Goal: Navigation & Orientation: Find specific page/section

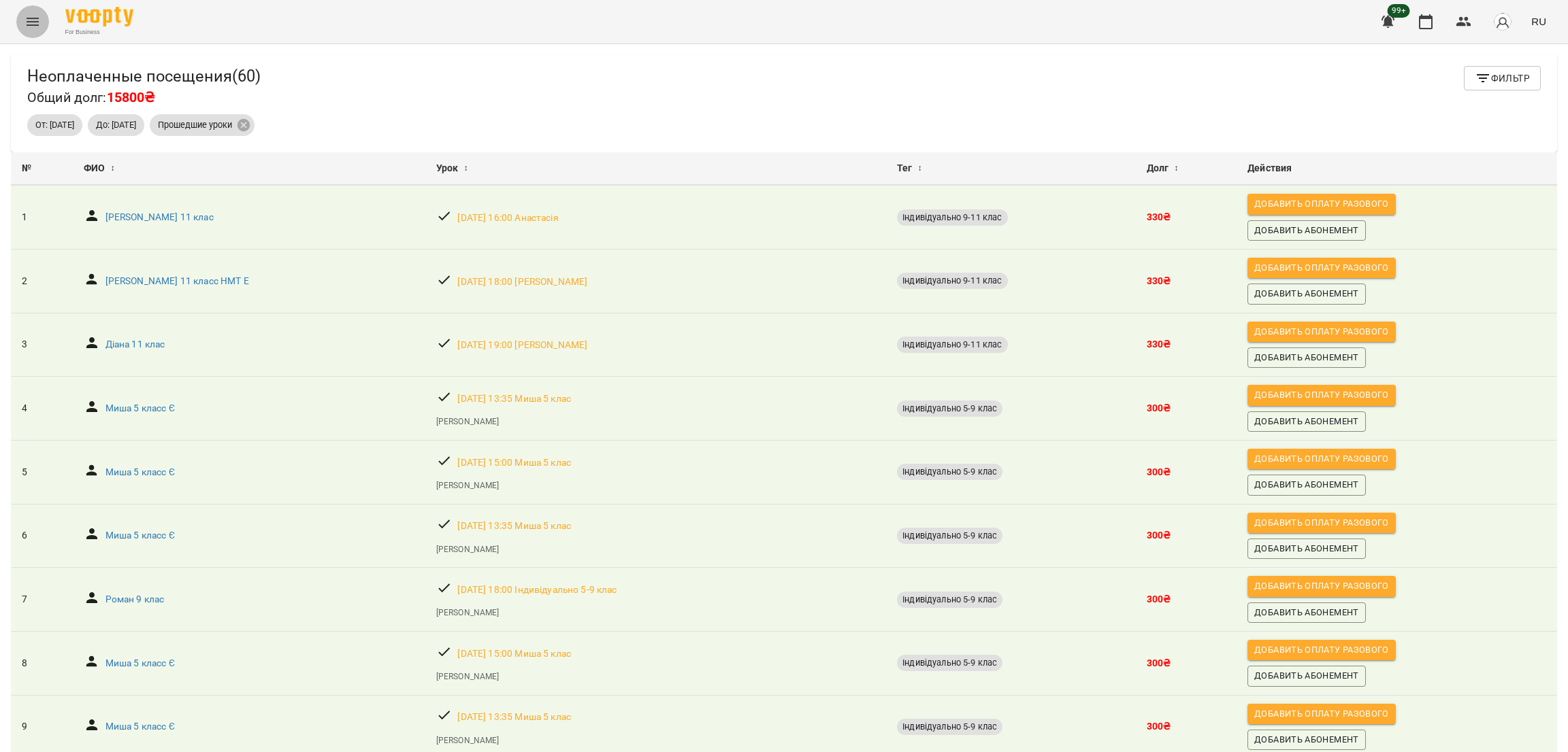
click at [35, 24] on icon "Menu" at bounding box center [32, 21] width 16 height 16
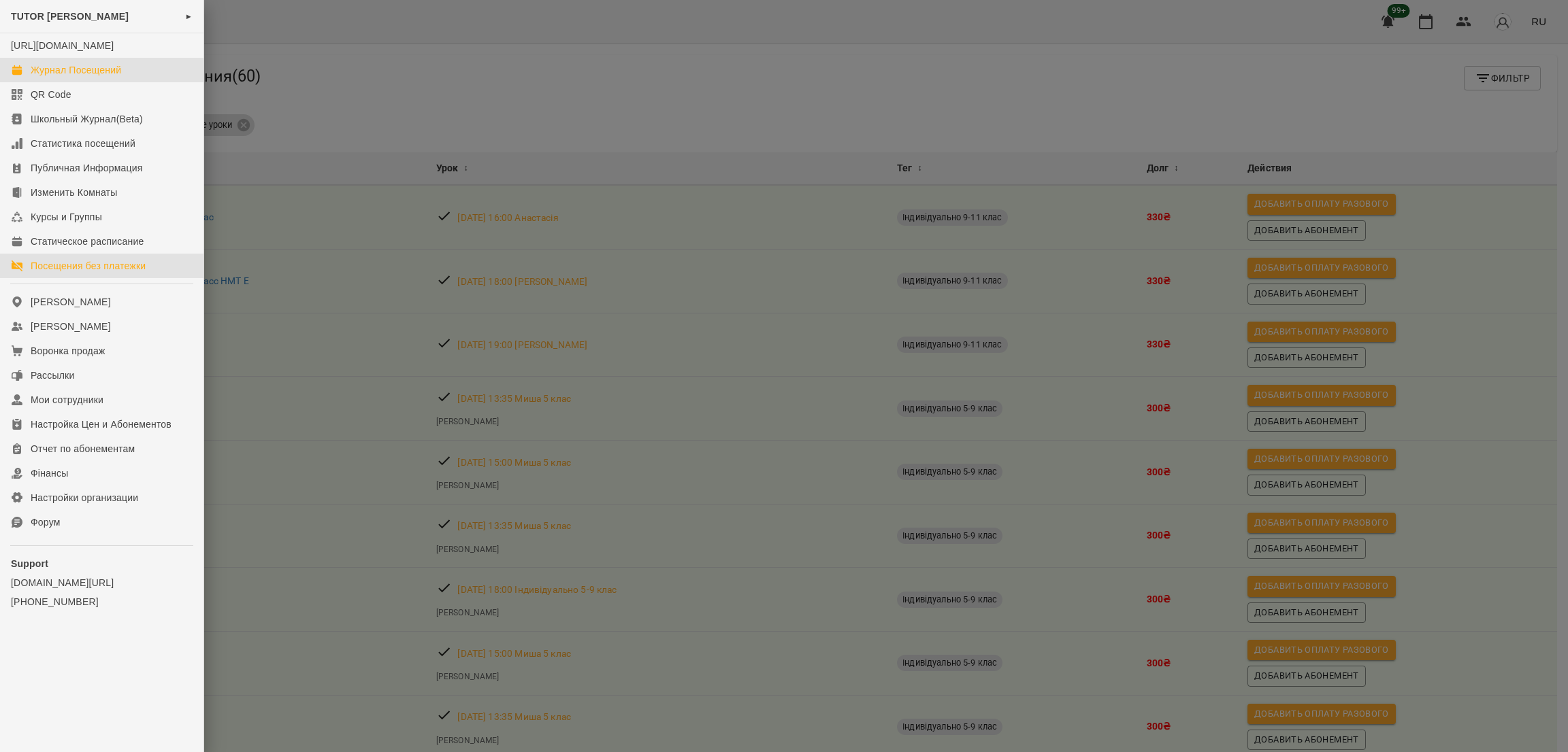
click at [46, 77] on div "Журнал Посещений" at bounding box center [76, 70] width 90 height 14
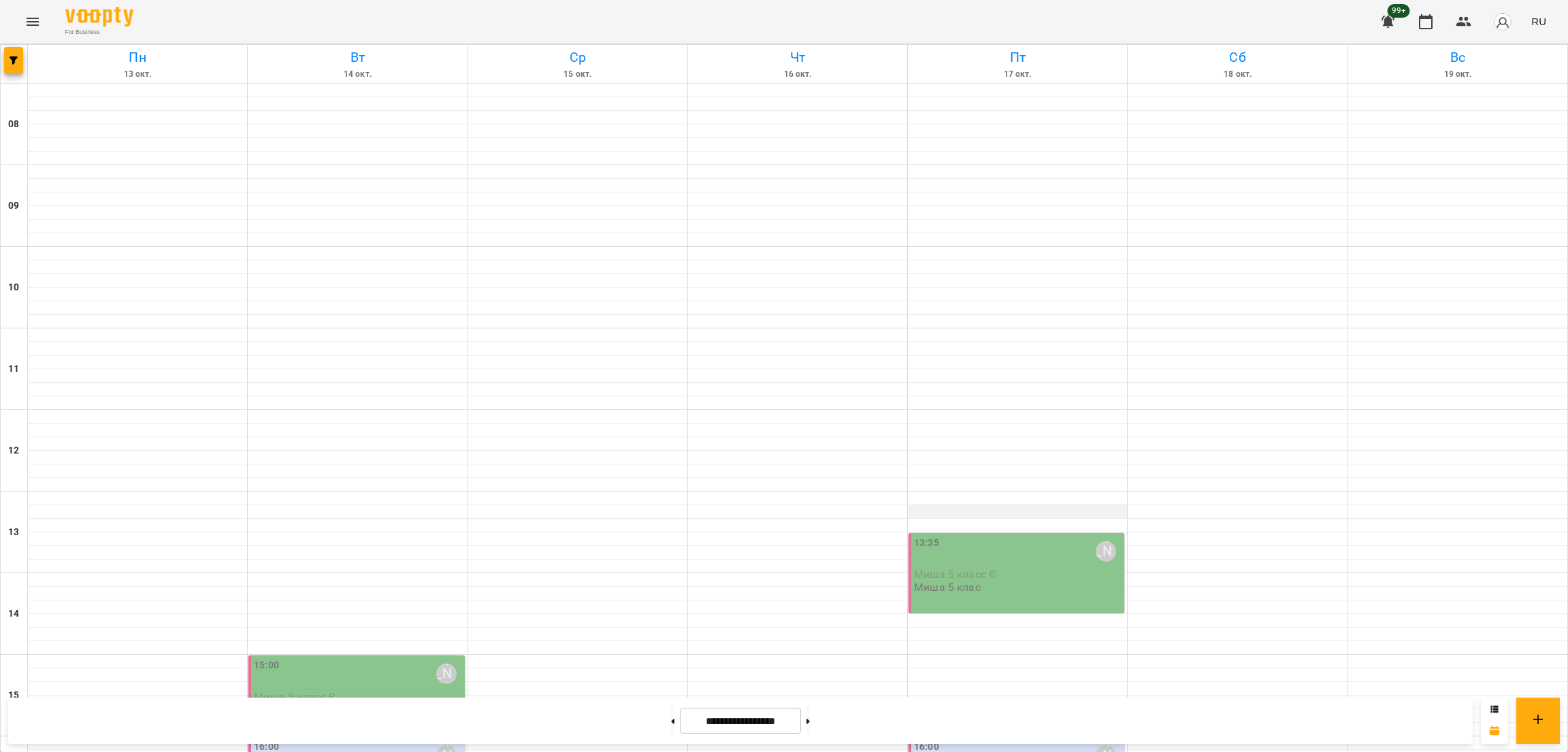
scroll to position [369, 0]
click at [42, 14] on button "Menu" at bounding box center [32, 21] width 32 height 32
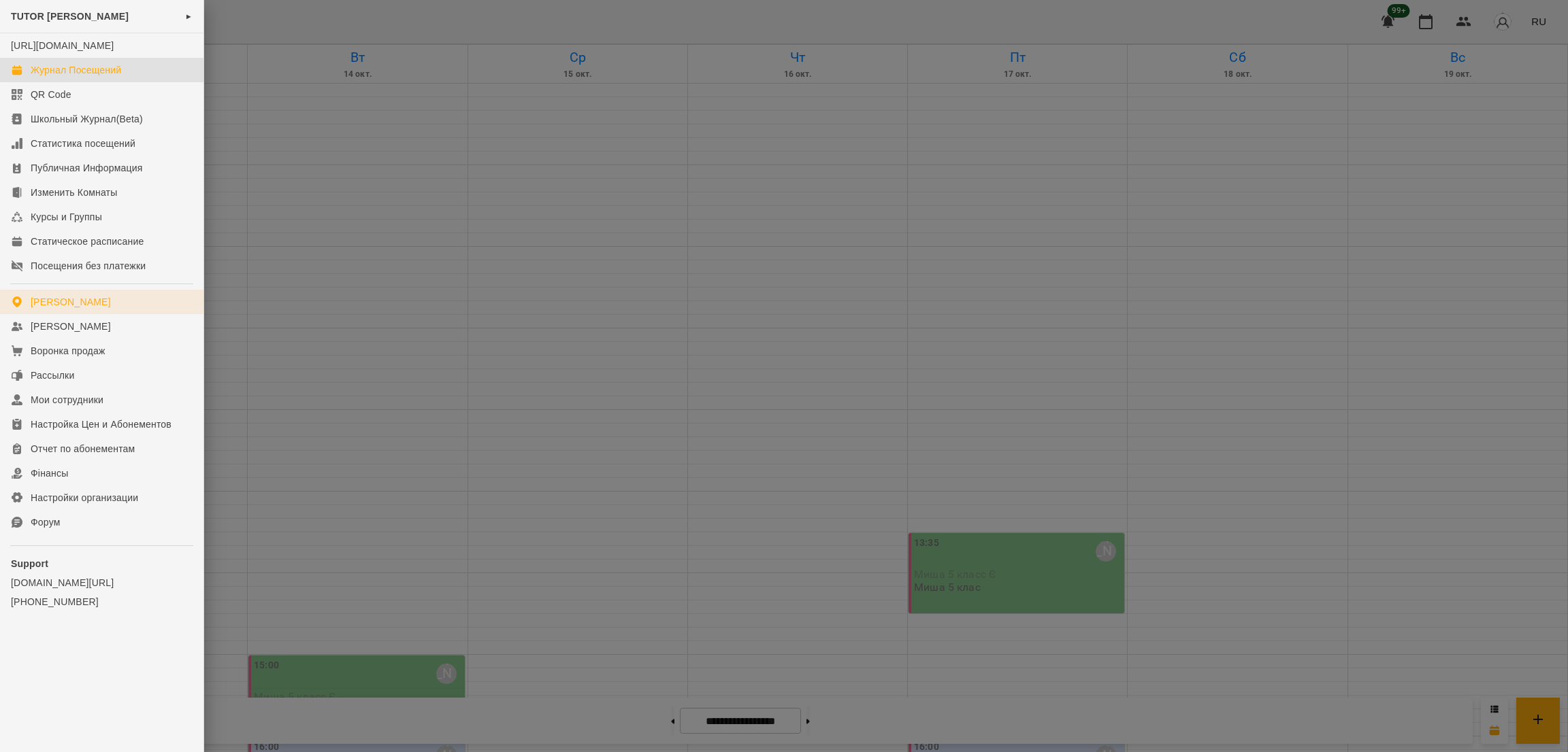
click at [92, 309] on div "Мои Филиалы" at bounding box center [71, 302] width 80 height 14
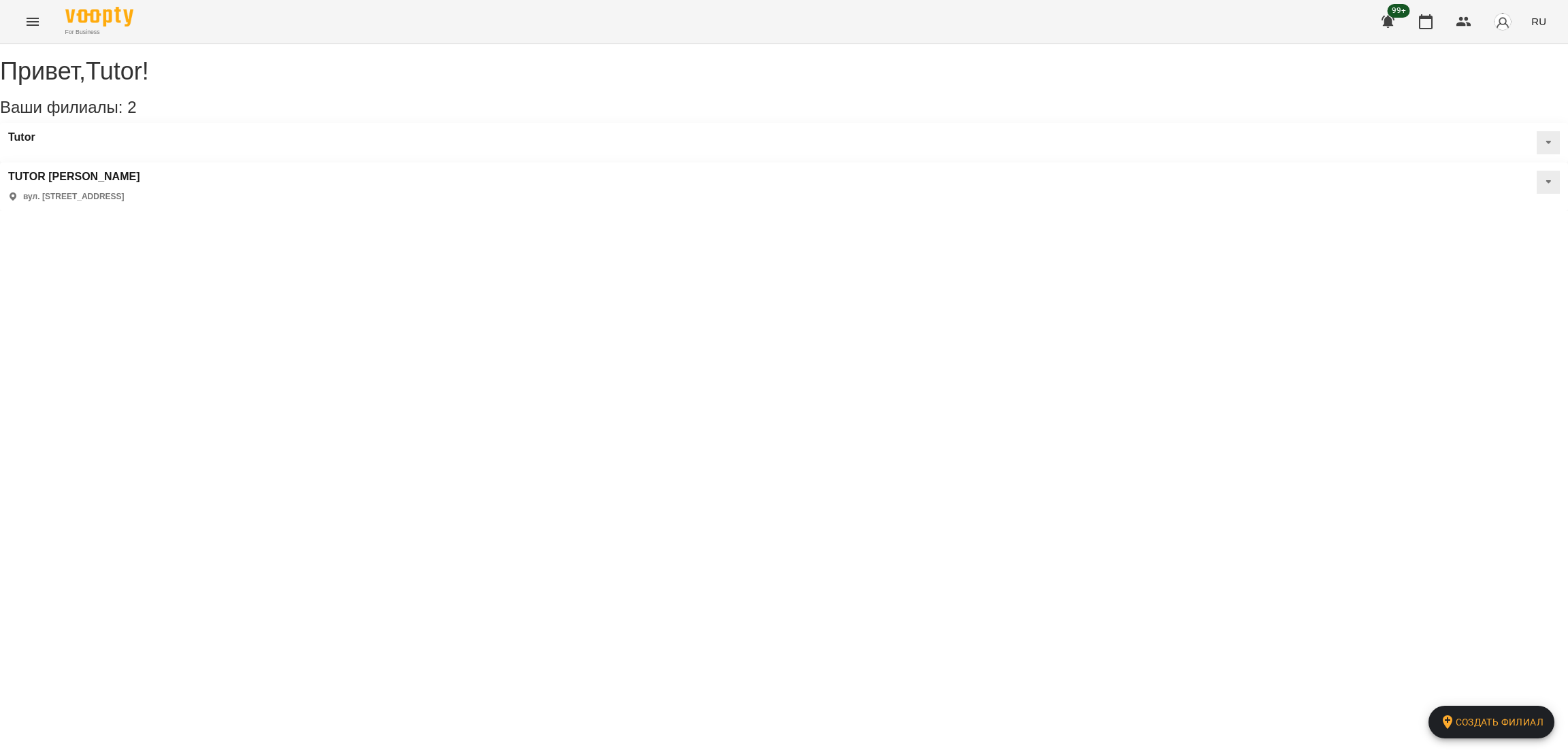
click at [1536, 154] on button at bounding box center [1548, 142] width 23 height 23
click at [1450, 213] on span "Статическое расписание" at bounding box center [1501, 208] width 101 height 12
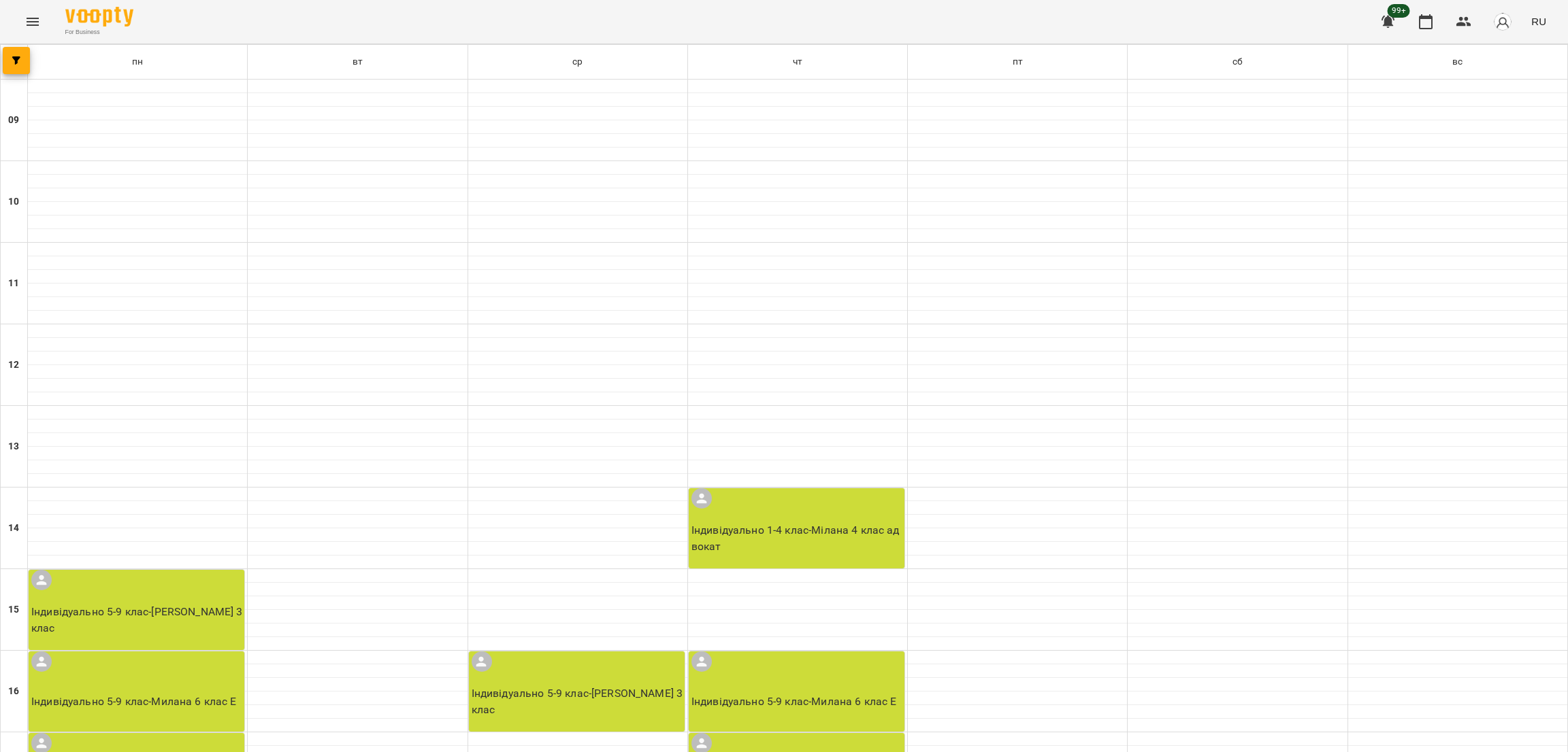
click at [35, 26] on icon "Menu" at bounding box center [32, 22] width 12 height 9
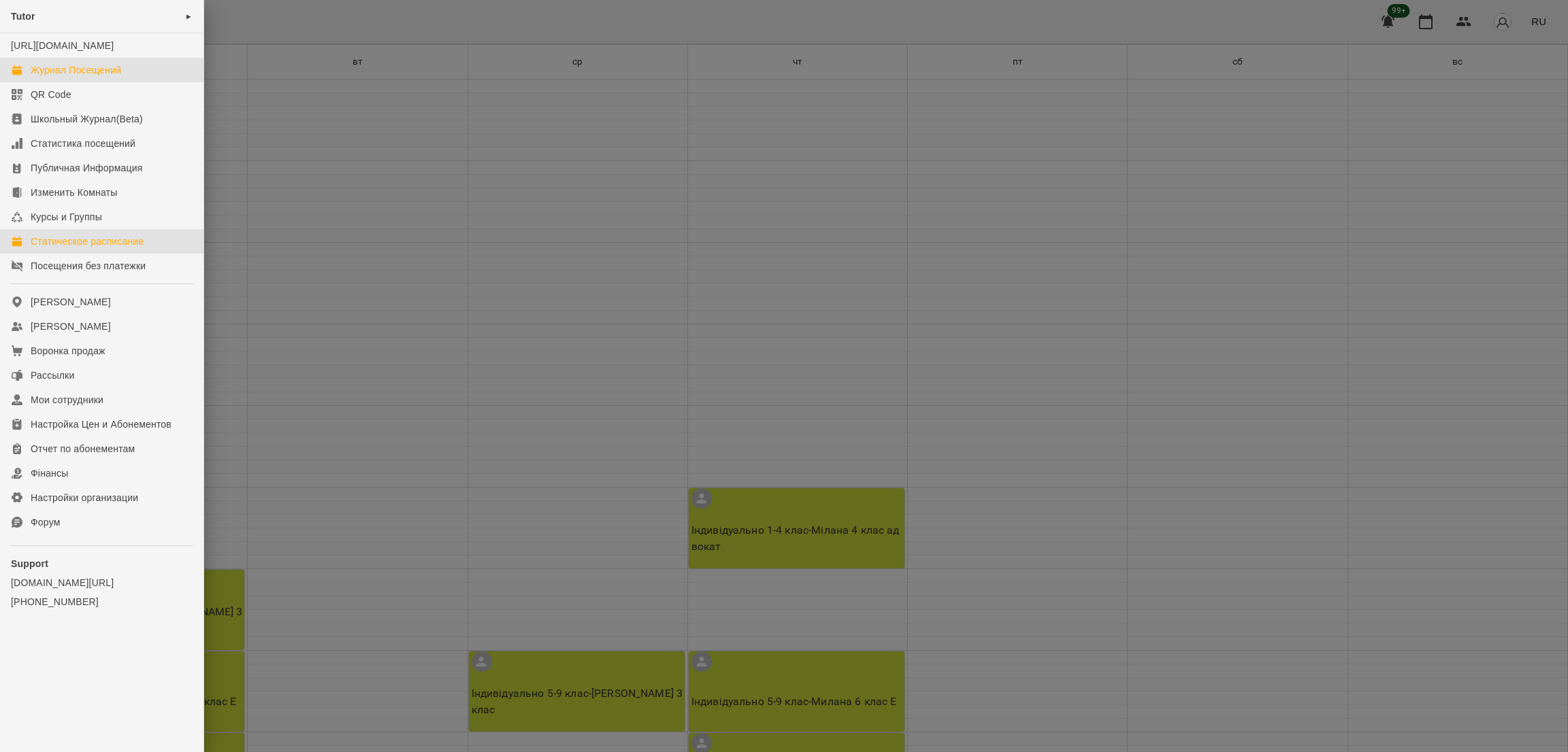
click at [68, 77] on div "Журнал Посещений" at bounding box center [76, 70] width 90 height 14
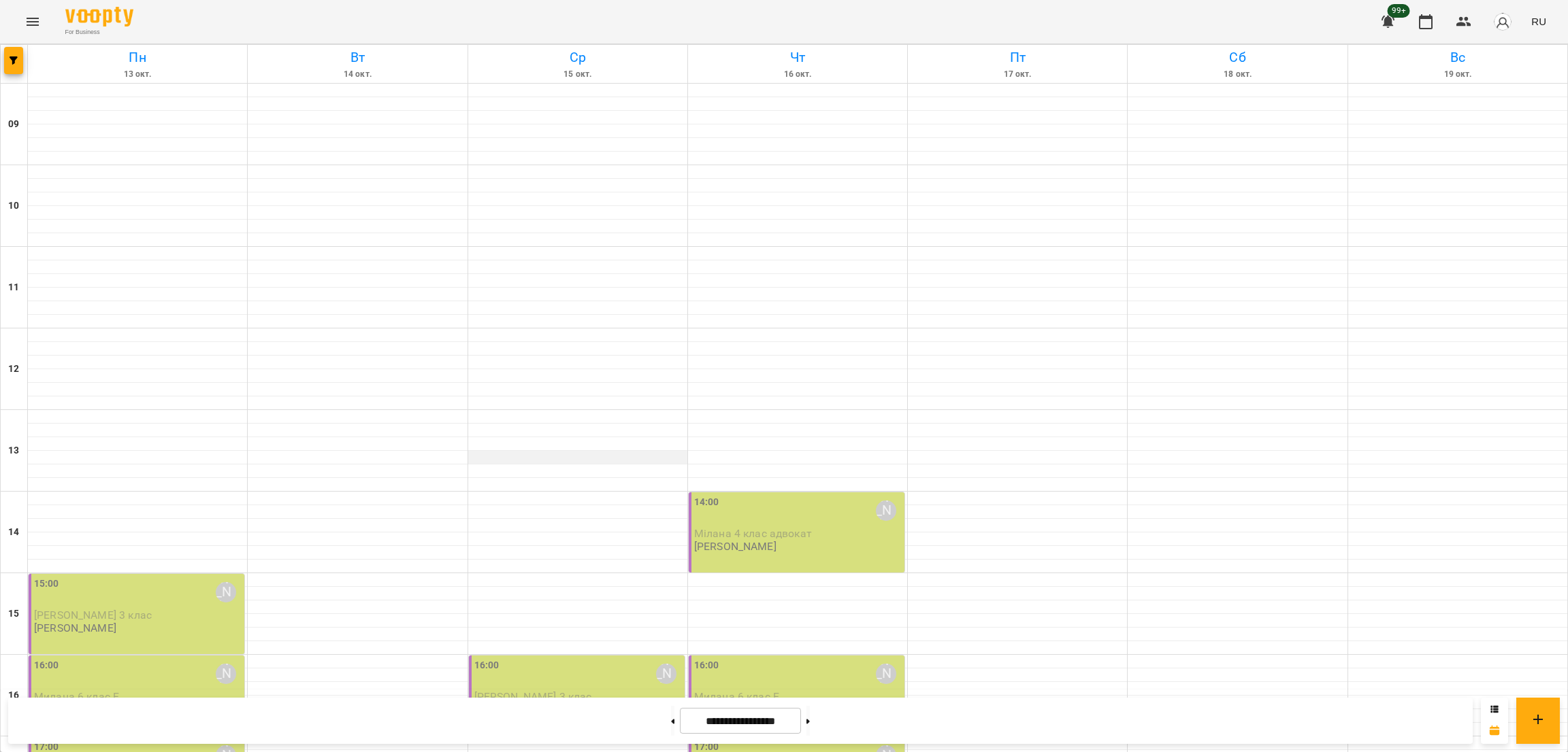
scroll to position [423, 0]
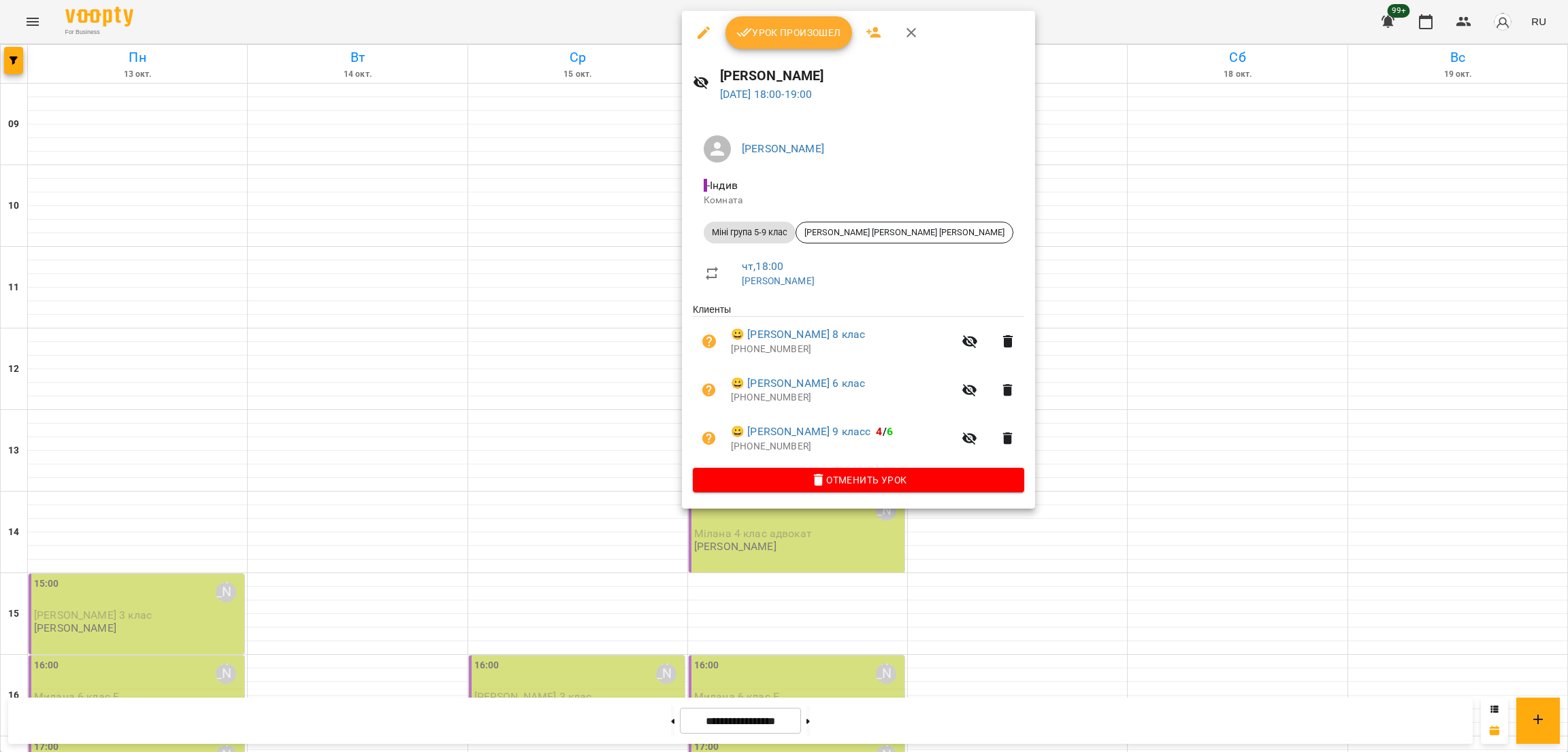
click at [466, 421] on div at bounding box center [784, 376] width 1568 height 752
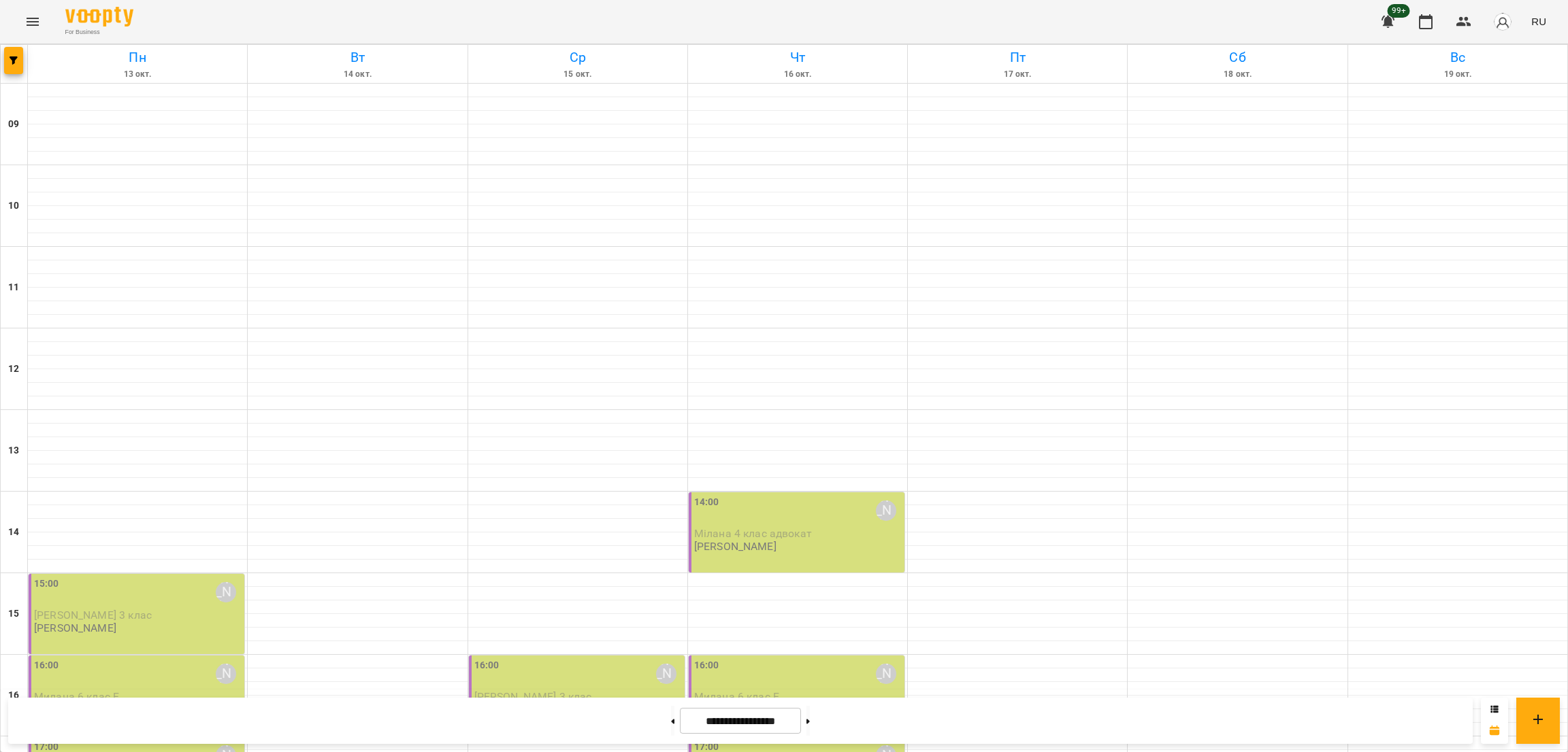
scroll to position [338, 0]
click at [5, 72] on button "button" at bounding box center [14, 61] width 19 height 27
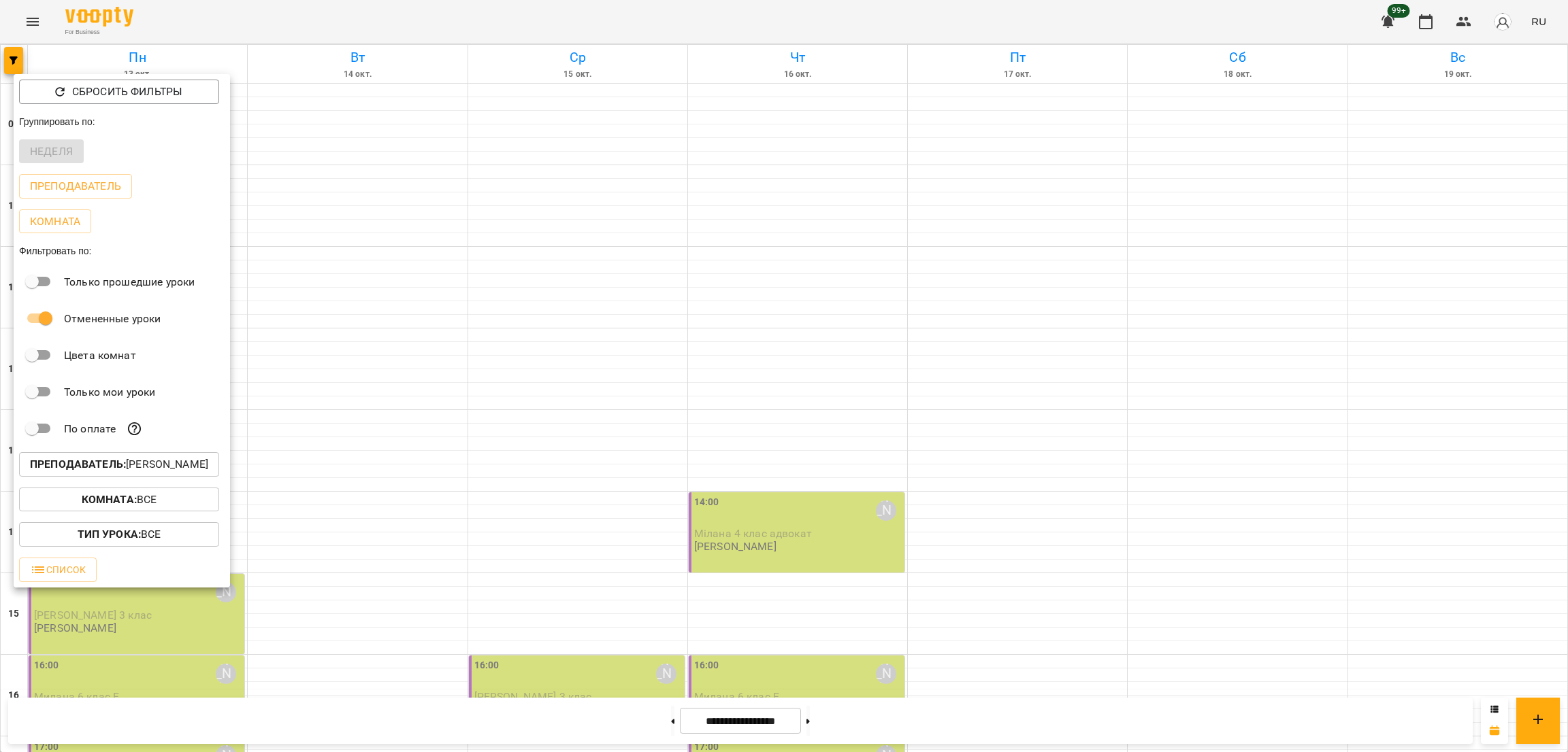
click at [99, 471] on b "Преподаватель :" at bounding box center [78, 464] width 96 height 13
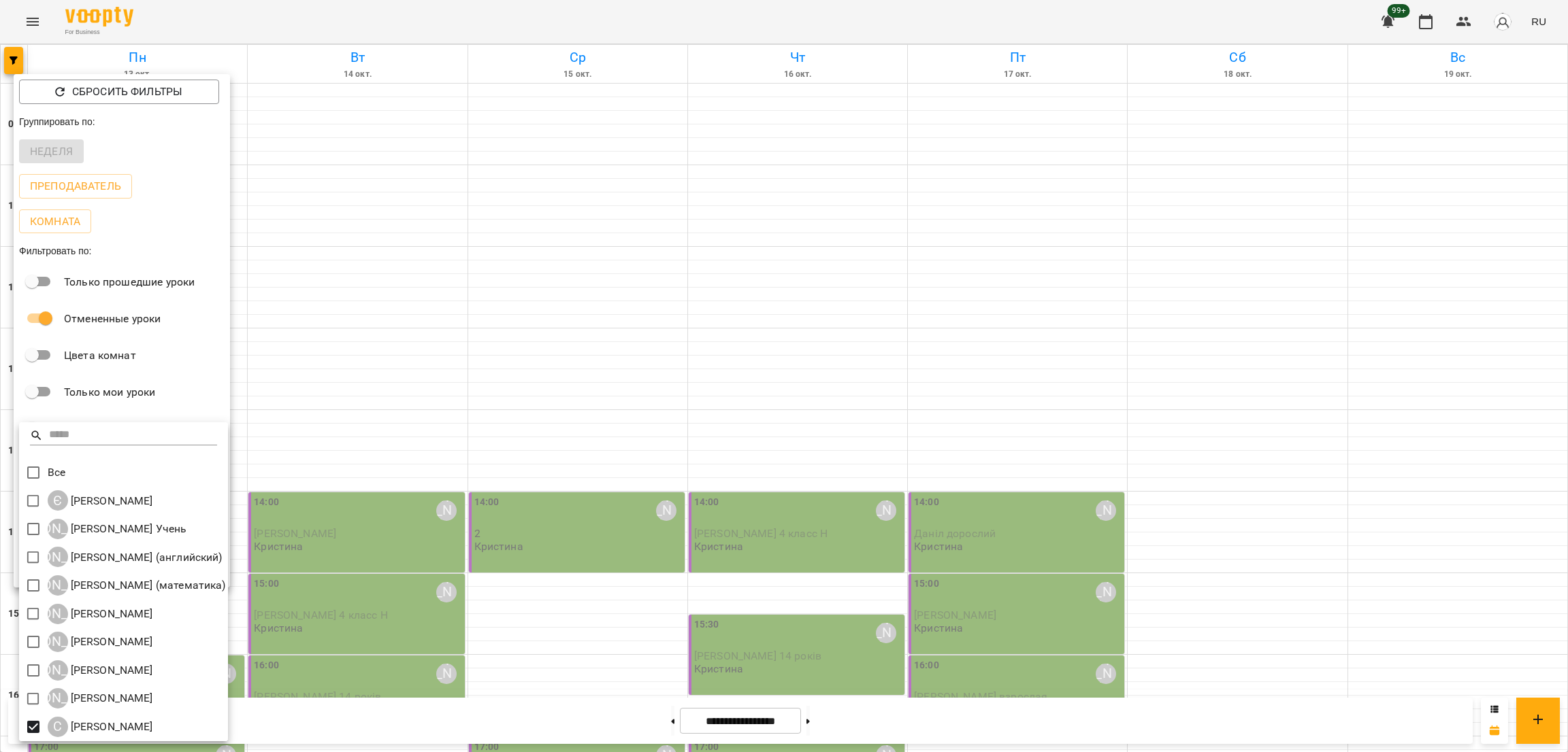
click at [615, 388] on div at bounding box center [784, 376] width 1568 height 752
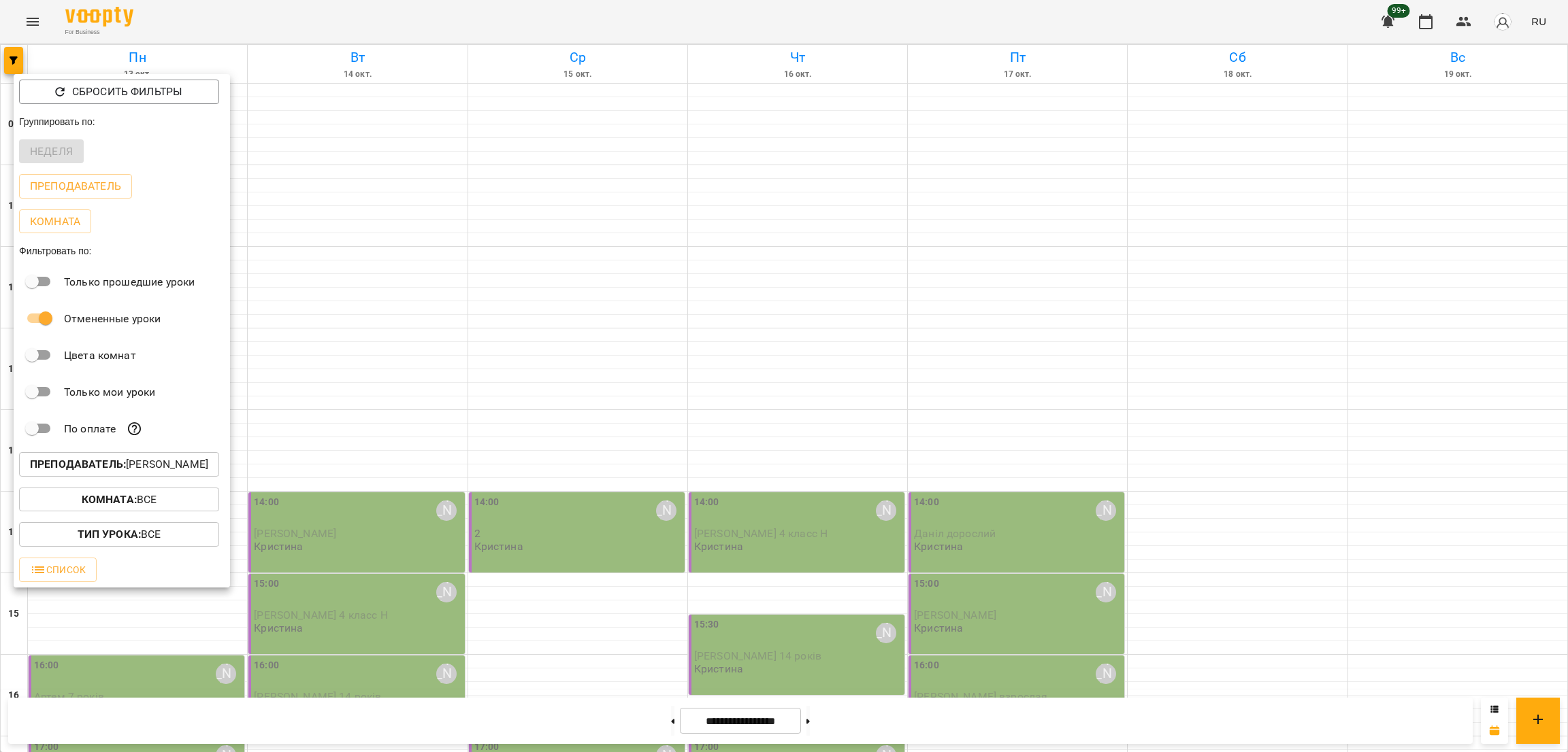
click at [615, 388] on div at bounding box center [784, 376] width 1568 height 752
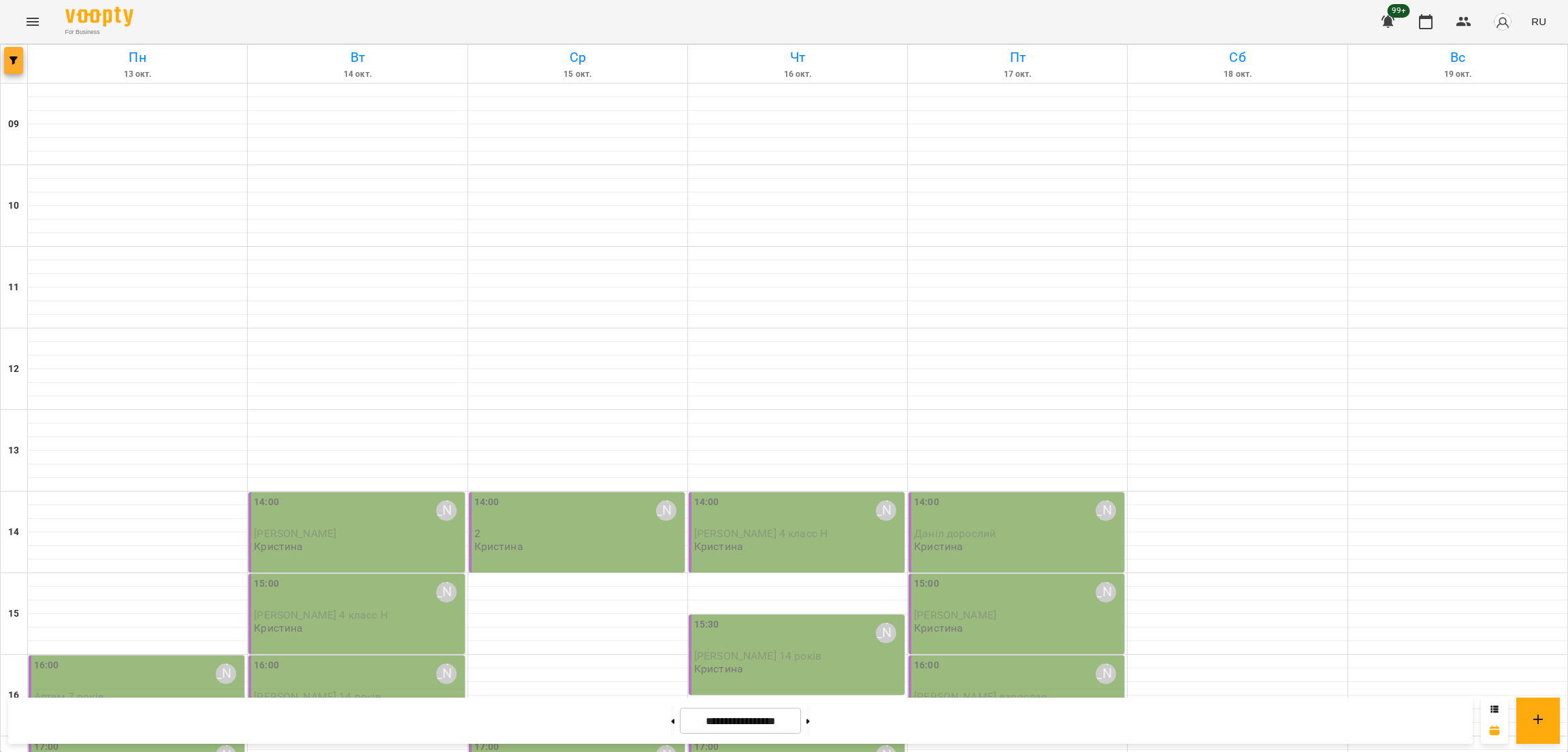
click at [14, 65] on button "button" at bounding box center [14, 61] width 19 height 27
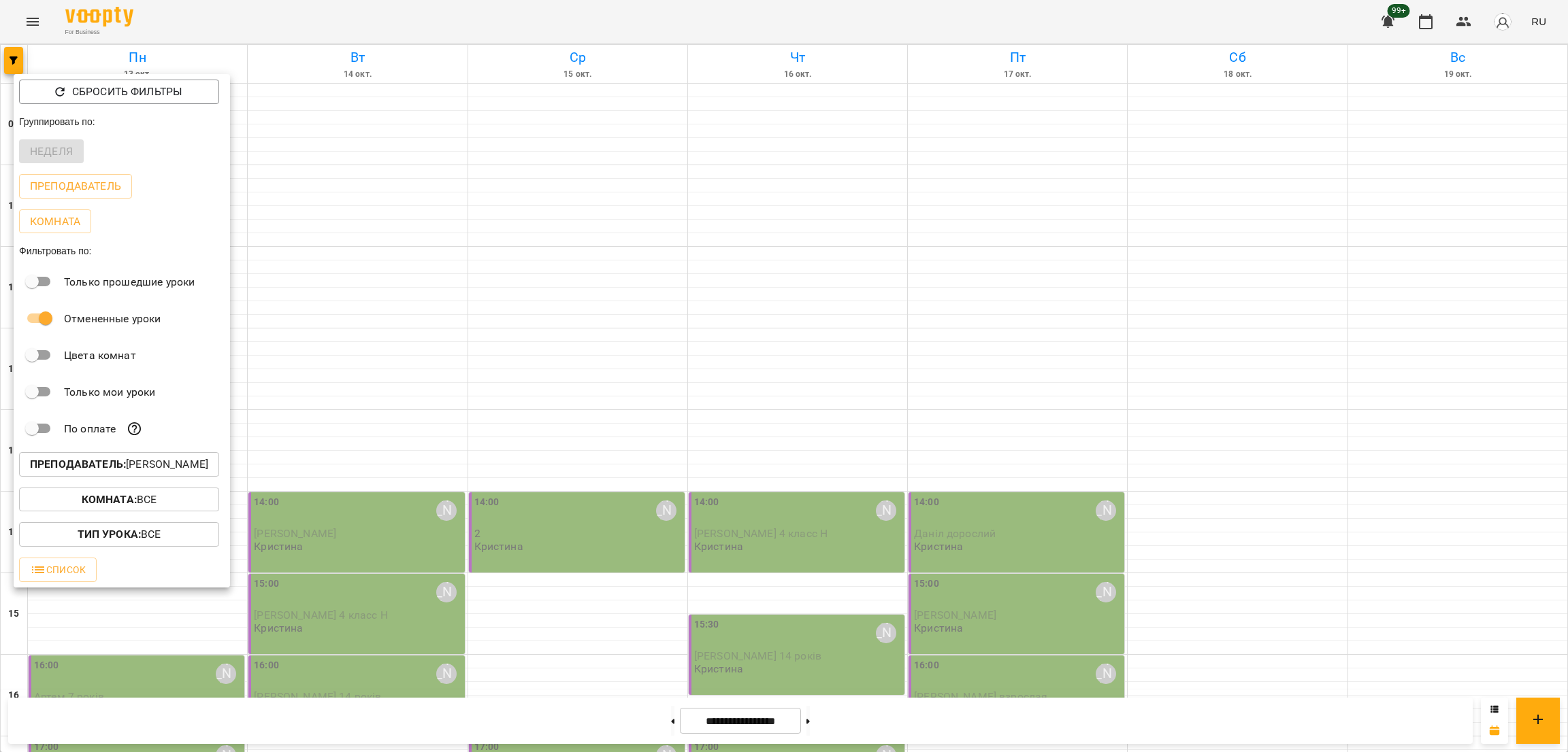
click at [89, 471] on b "Преподаватель :" at bounding box center [78, 464] width 96 height 13
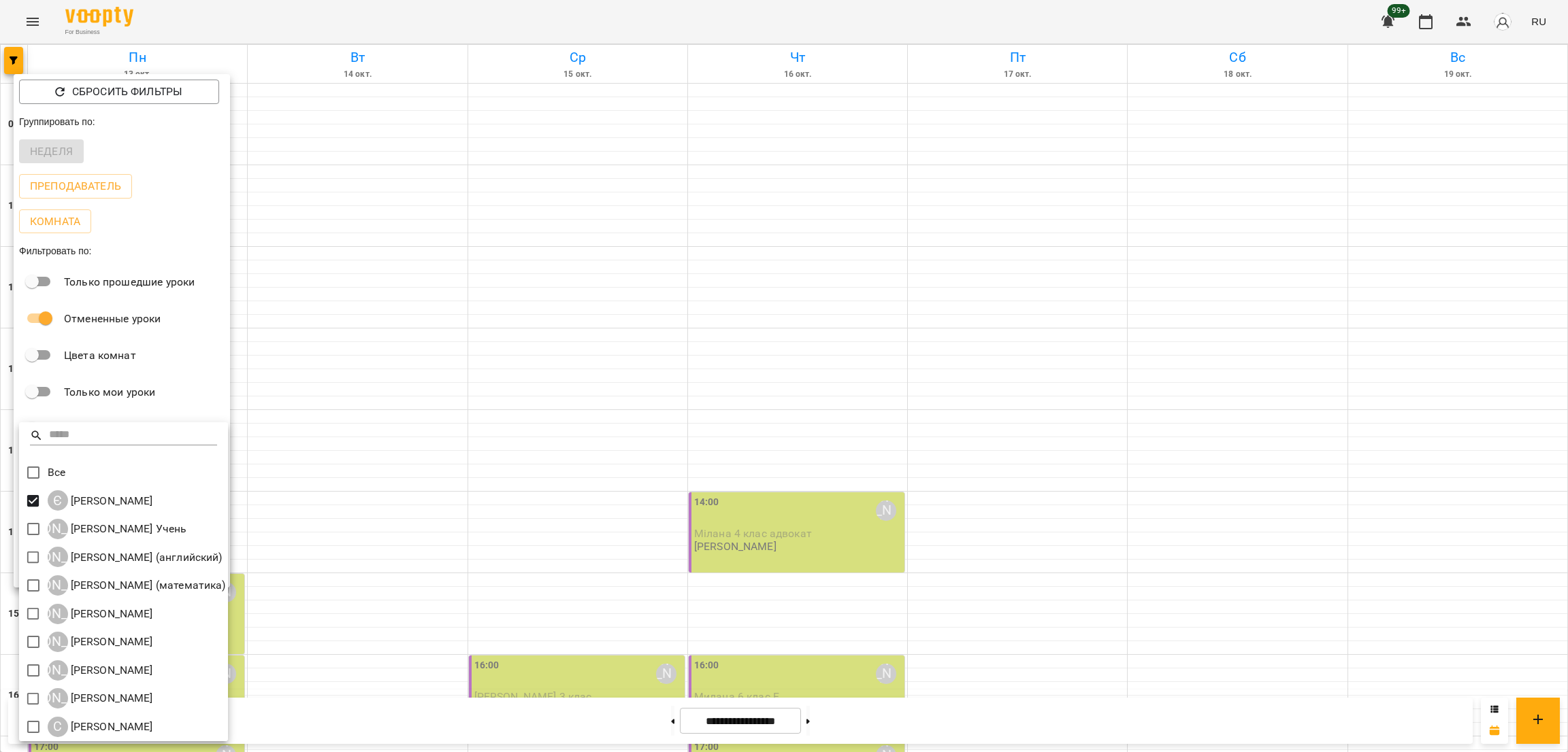
click at [553, 482] on div at bounding box center [784, 376] width 1568 height 752
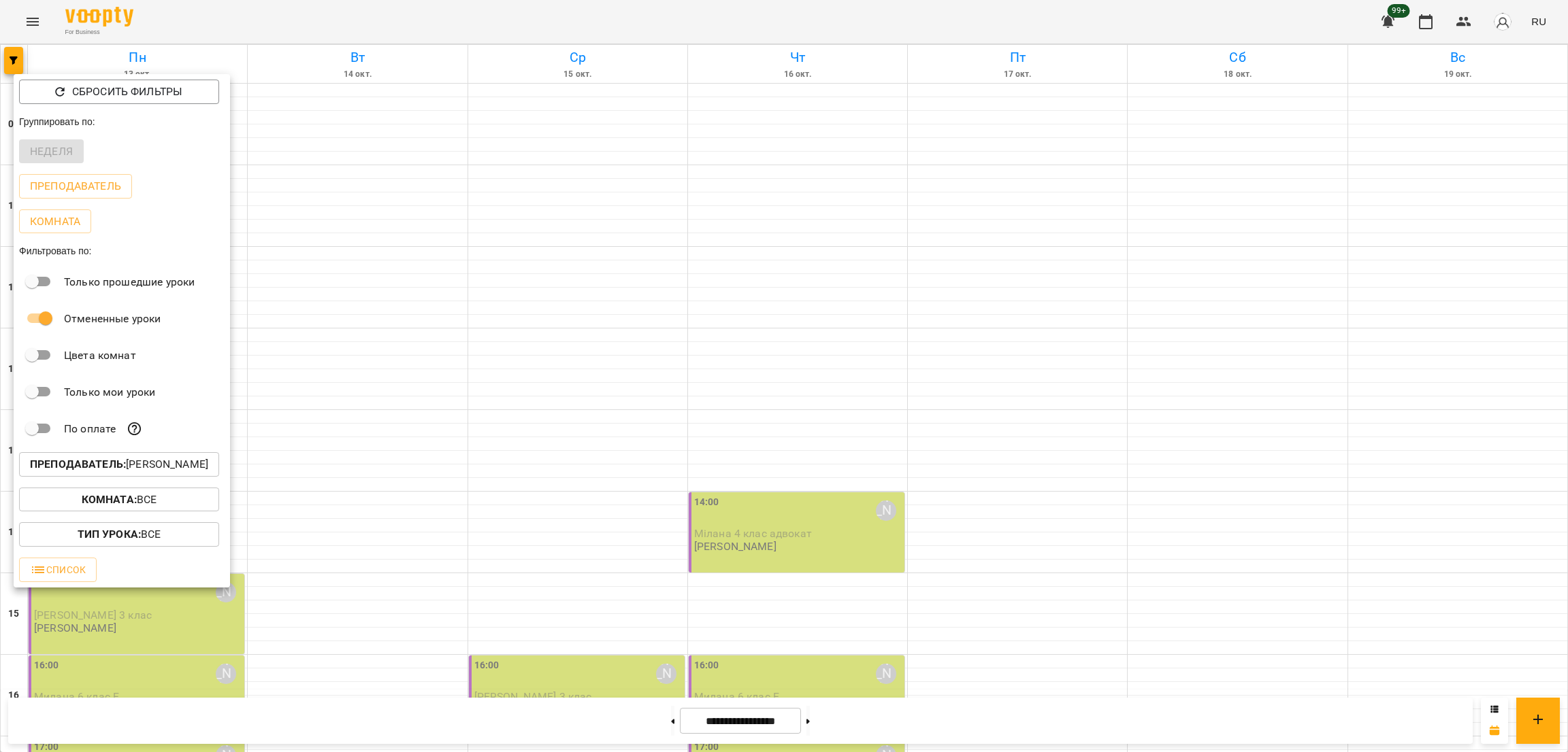
click at [553, 482] on div at bounding box center [784, 376] width 1568 height 752
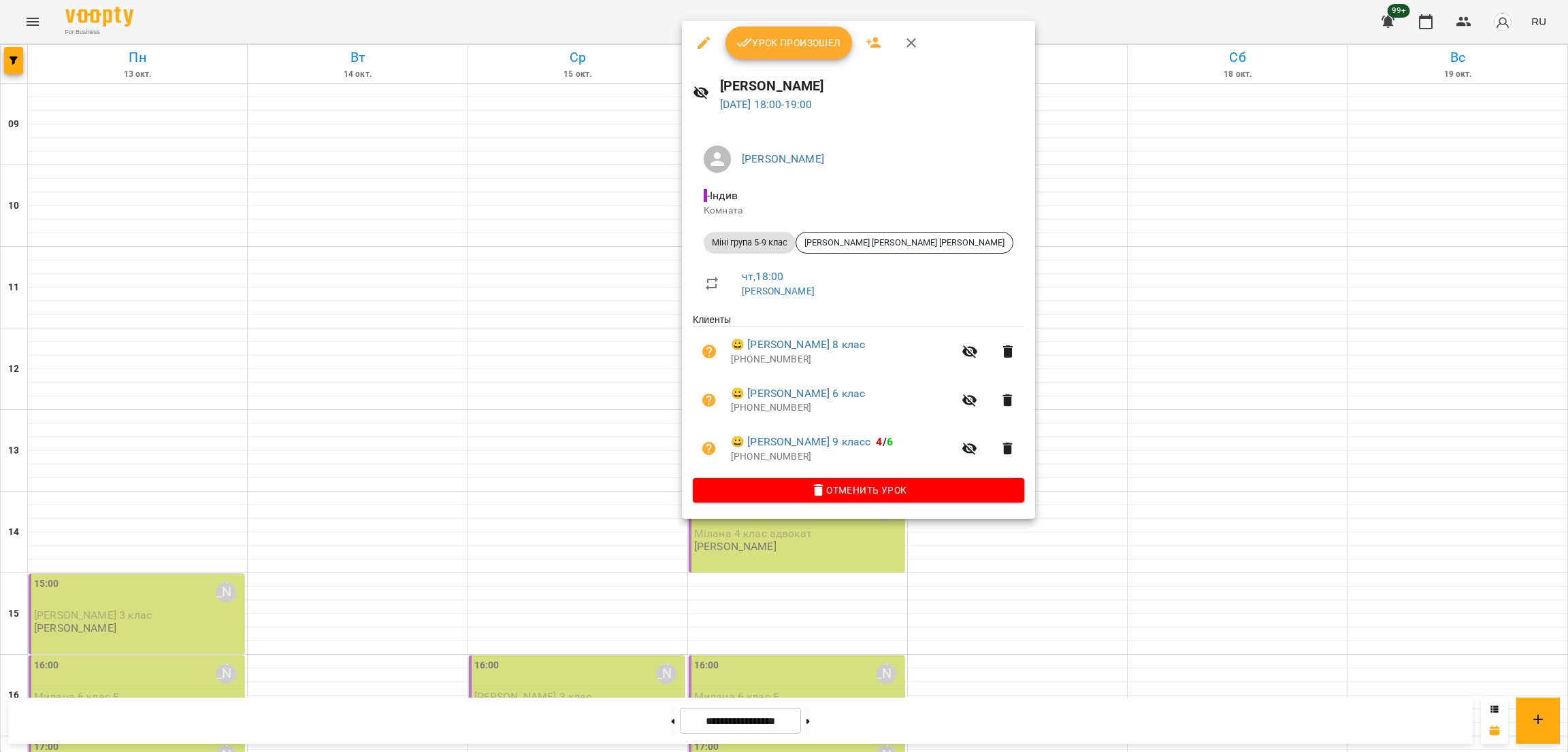
click at [526, 328] on div at bounding box center [784, 376] width 1568 height 752
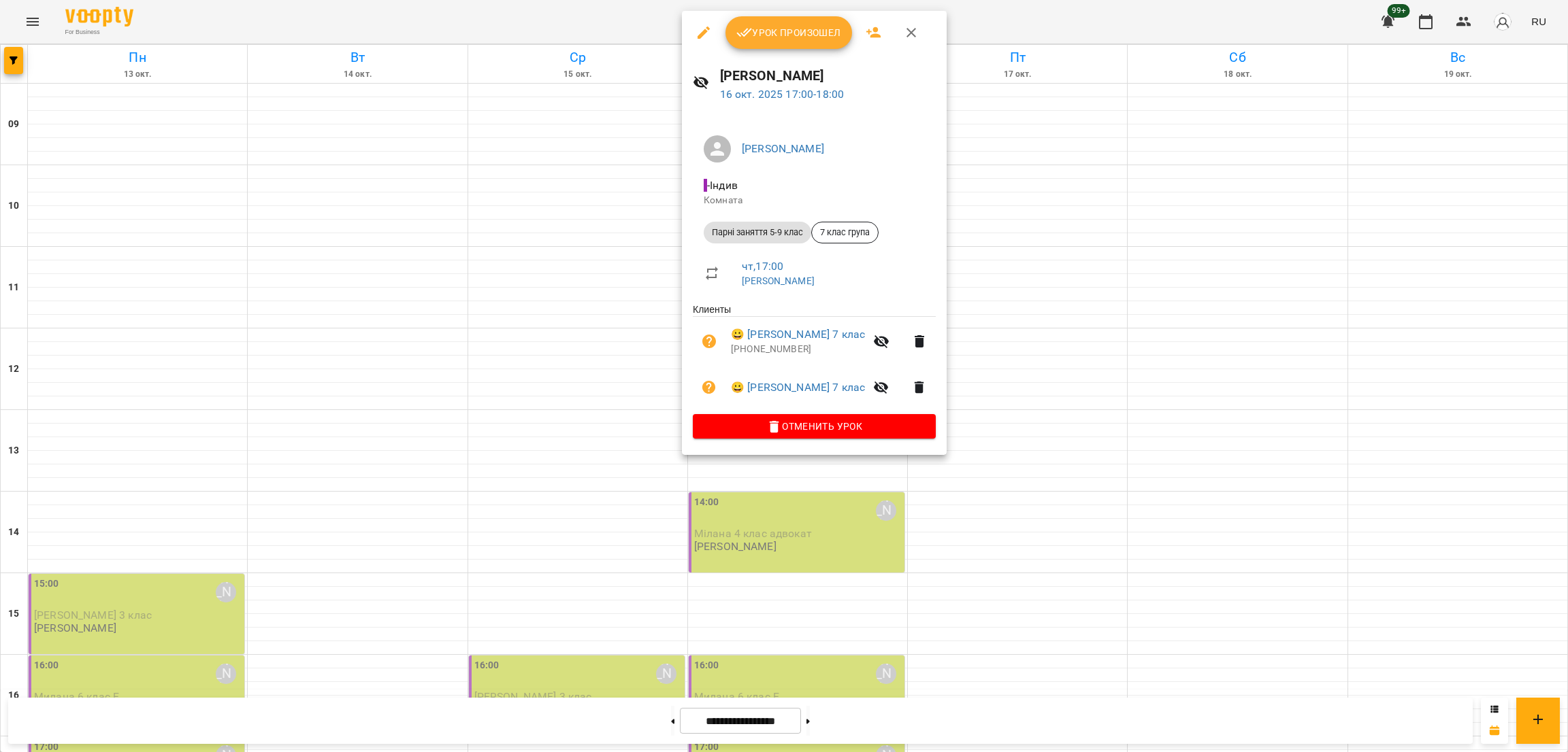
click at [786, 489] on div at bounding box center [784, 376] width 1568 height 752
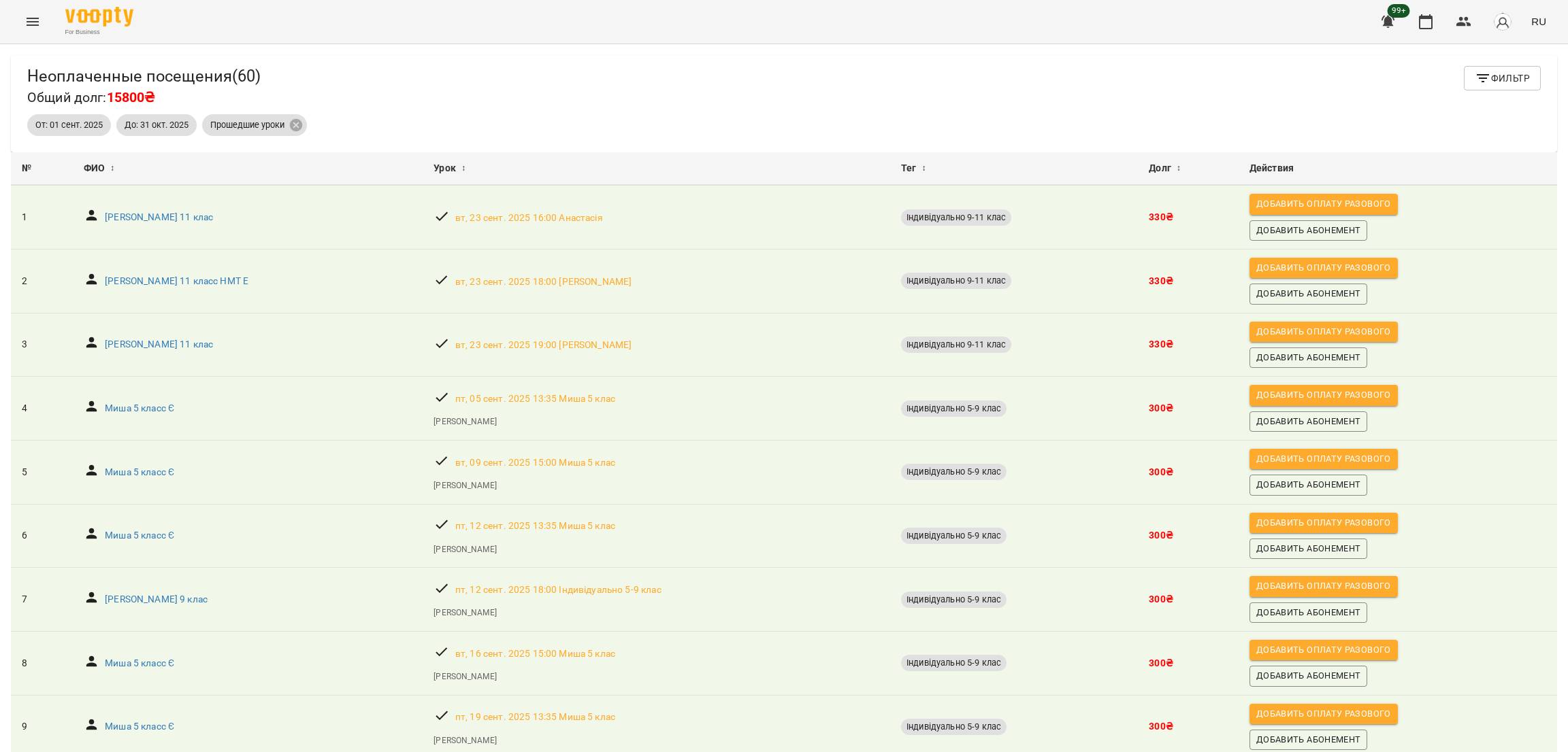
click at [29, 30] on button "Menu" at bounding box center [32, 21] width 32 height 32
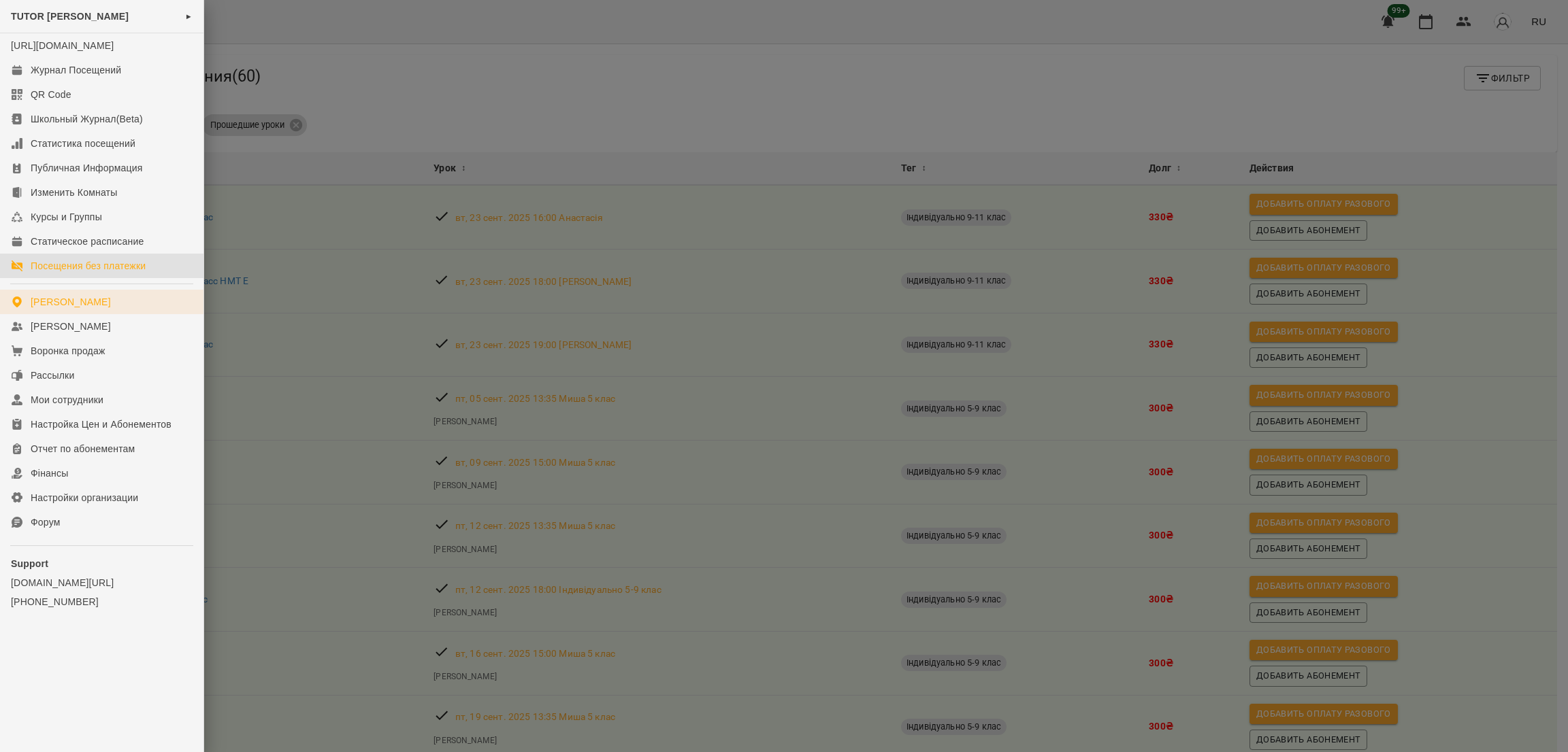
click at [71, 309] on div "[PERSON_NAME]" at bounding box center [71, 302] width 80 height 14
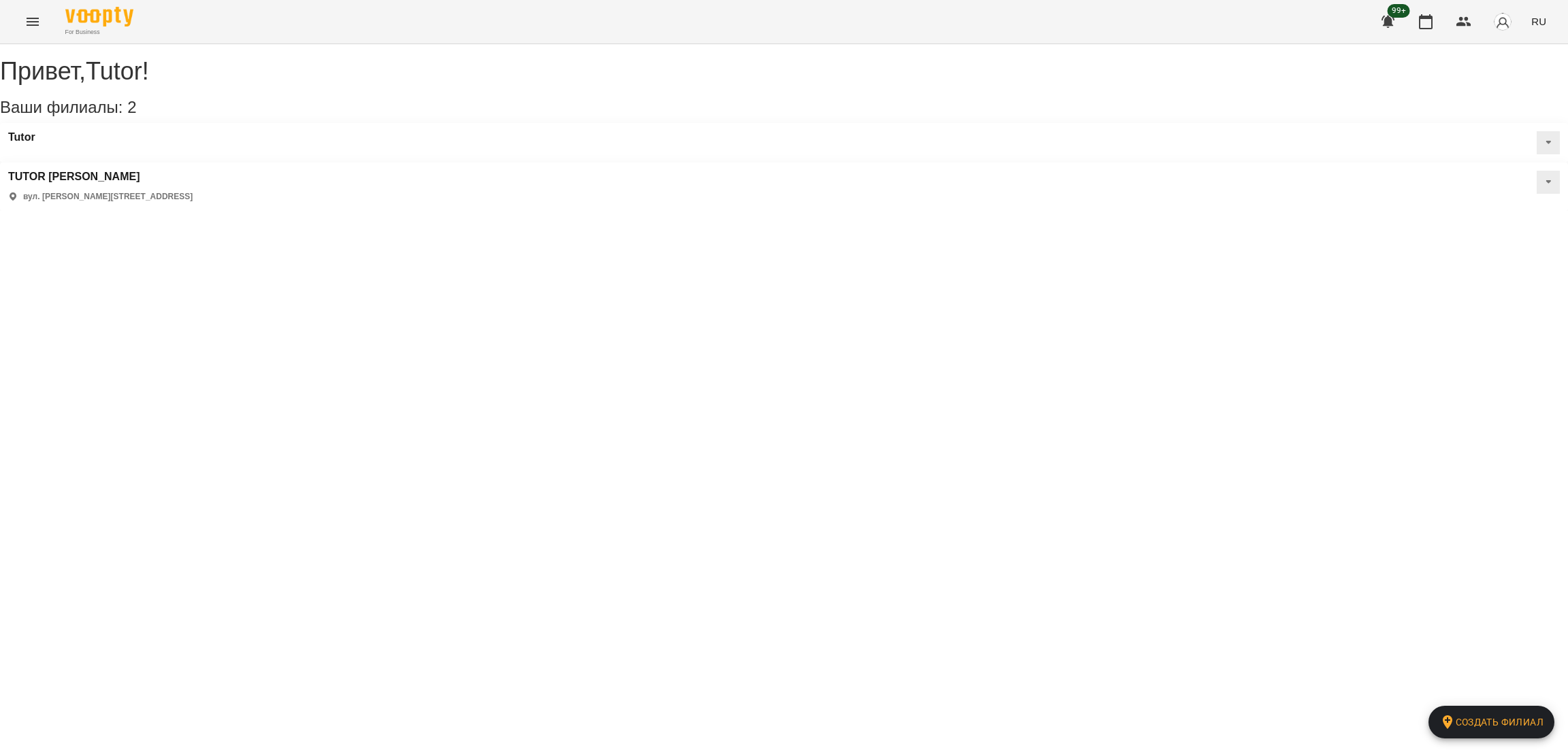
click at [1536, 171] on button at bounding box center [1548, 182] width 23 height 23
click at [1450, 241] on span "Статическое расписание" at bounding box center [1501, 247] width 101 height 12
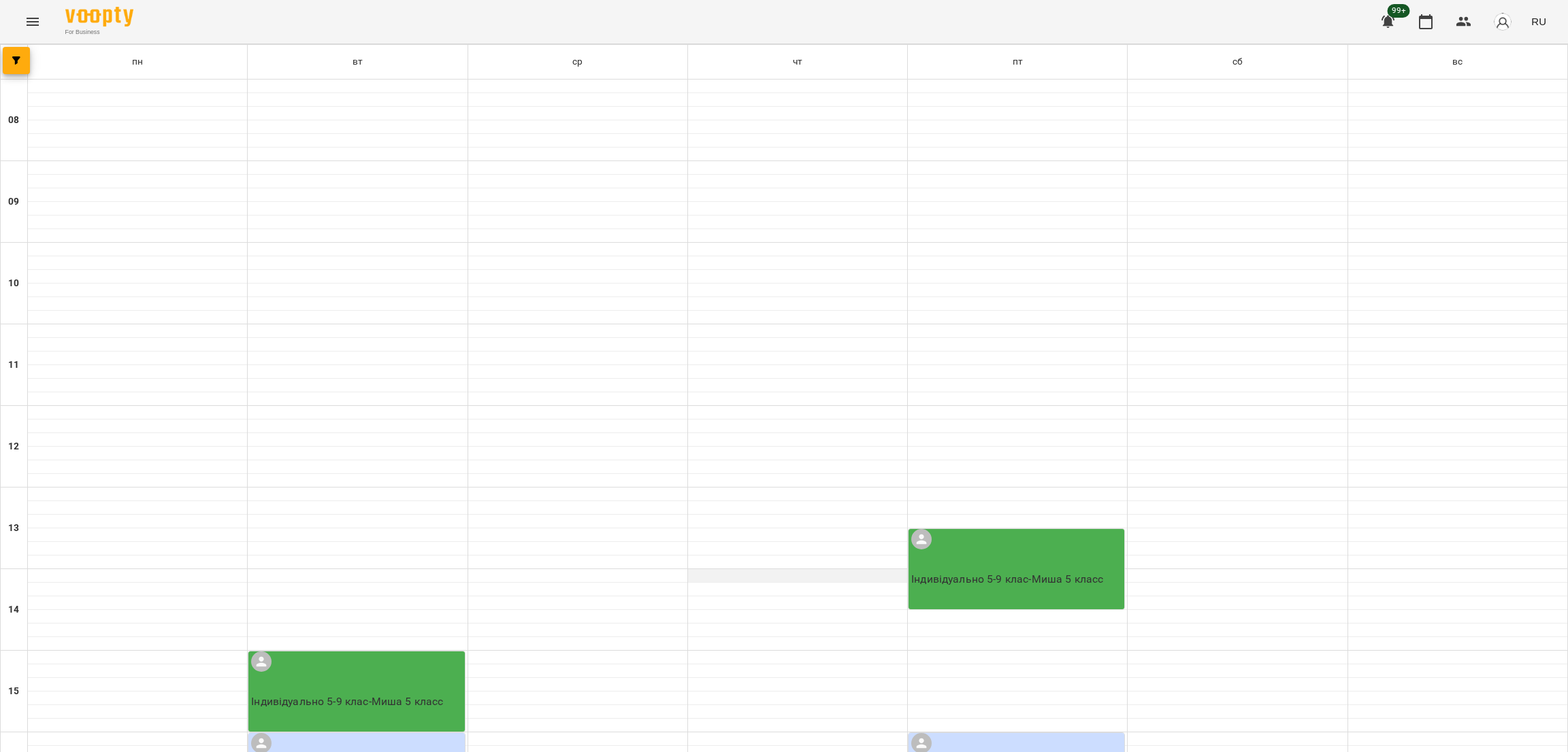
scroll to position [335, 0]
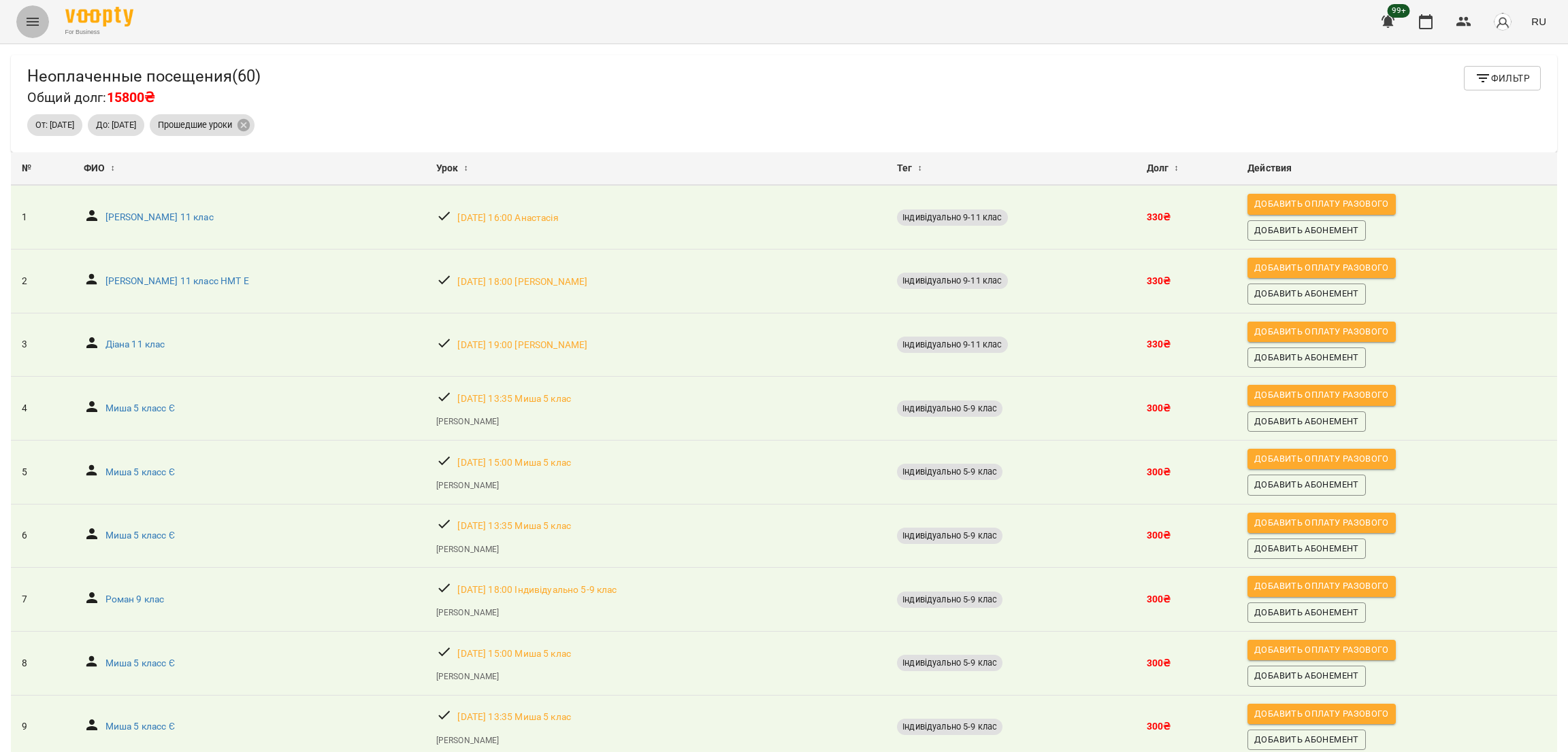
click at [27, 21] on icon "Menu" at bounding box center [32, 22] width 12 height 9
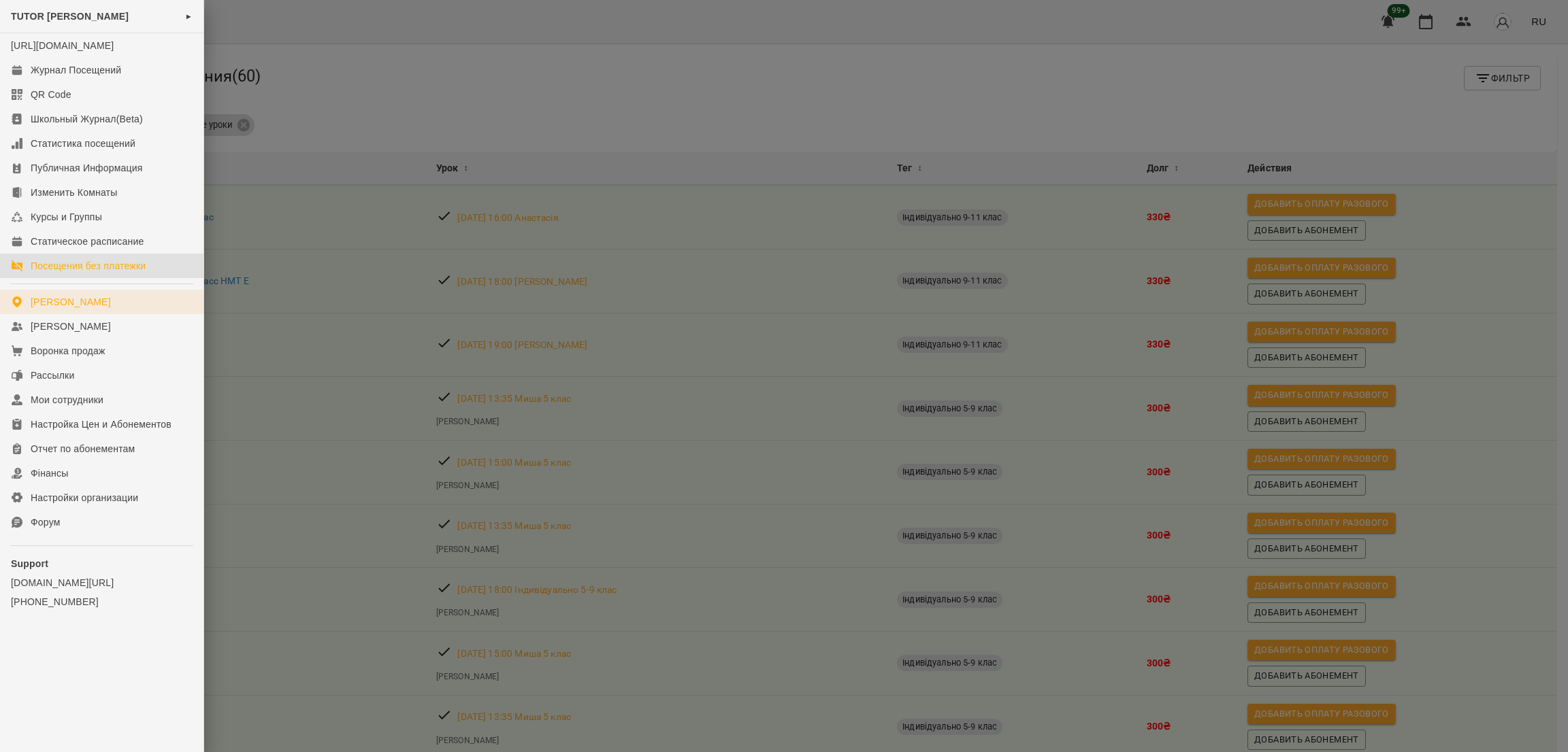
click at [113, 314] on link "[PERSON_NAME]" at bounding box center [102, 302] width 203 height 25
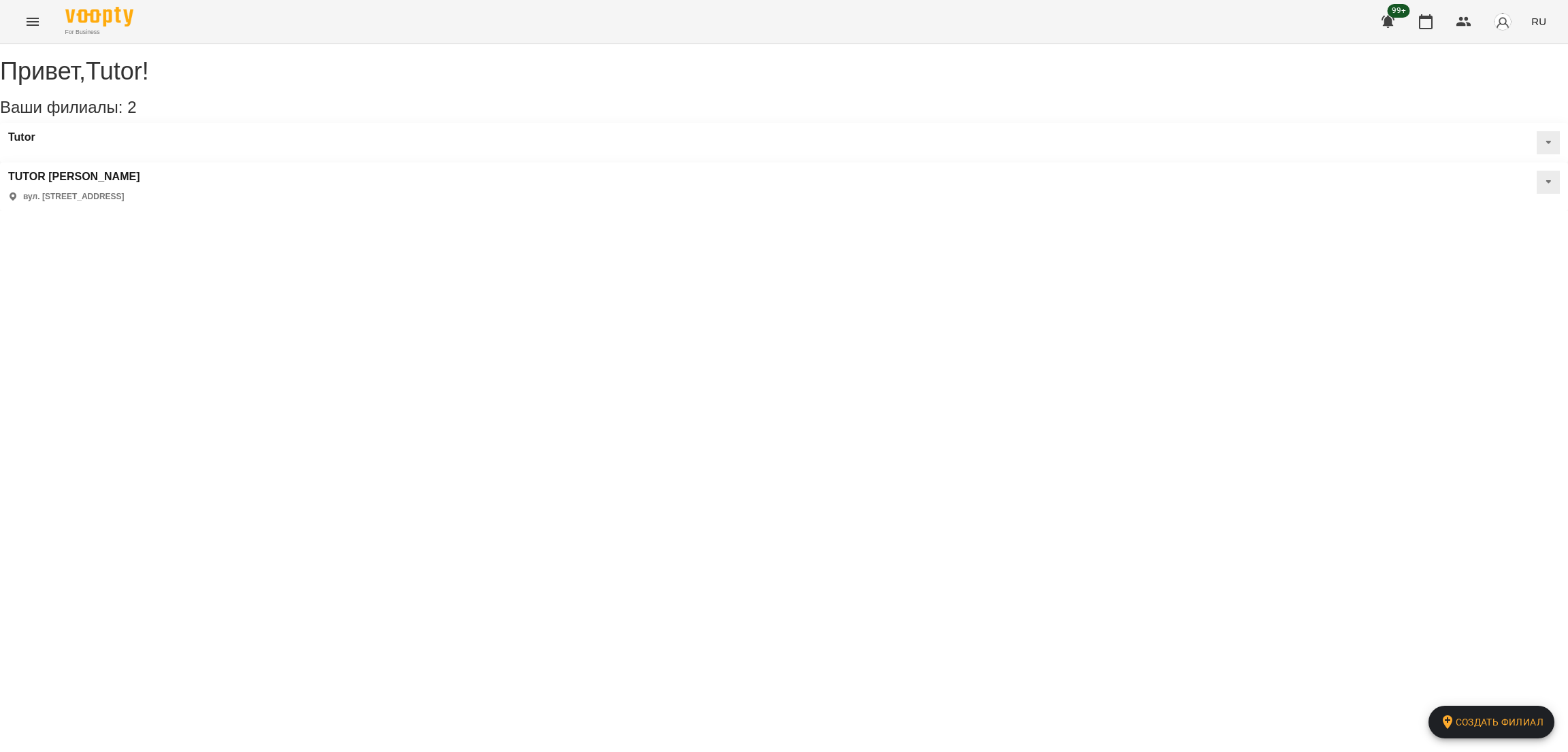
click at [1027, 163] on div "TUTOR Благоєва вул. Сергія Подолинського, 31б, Дніпро, Дніпропетровська область…" at bounding box center [784, 187] width 1568 height 49
click at [1536, 171] on button at bounding box center [1548, 182] width 23 height 23
click at [1450, 241] on span "Статическое расписание" at bounding box center [1501, 247] width 101 height 12
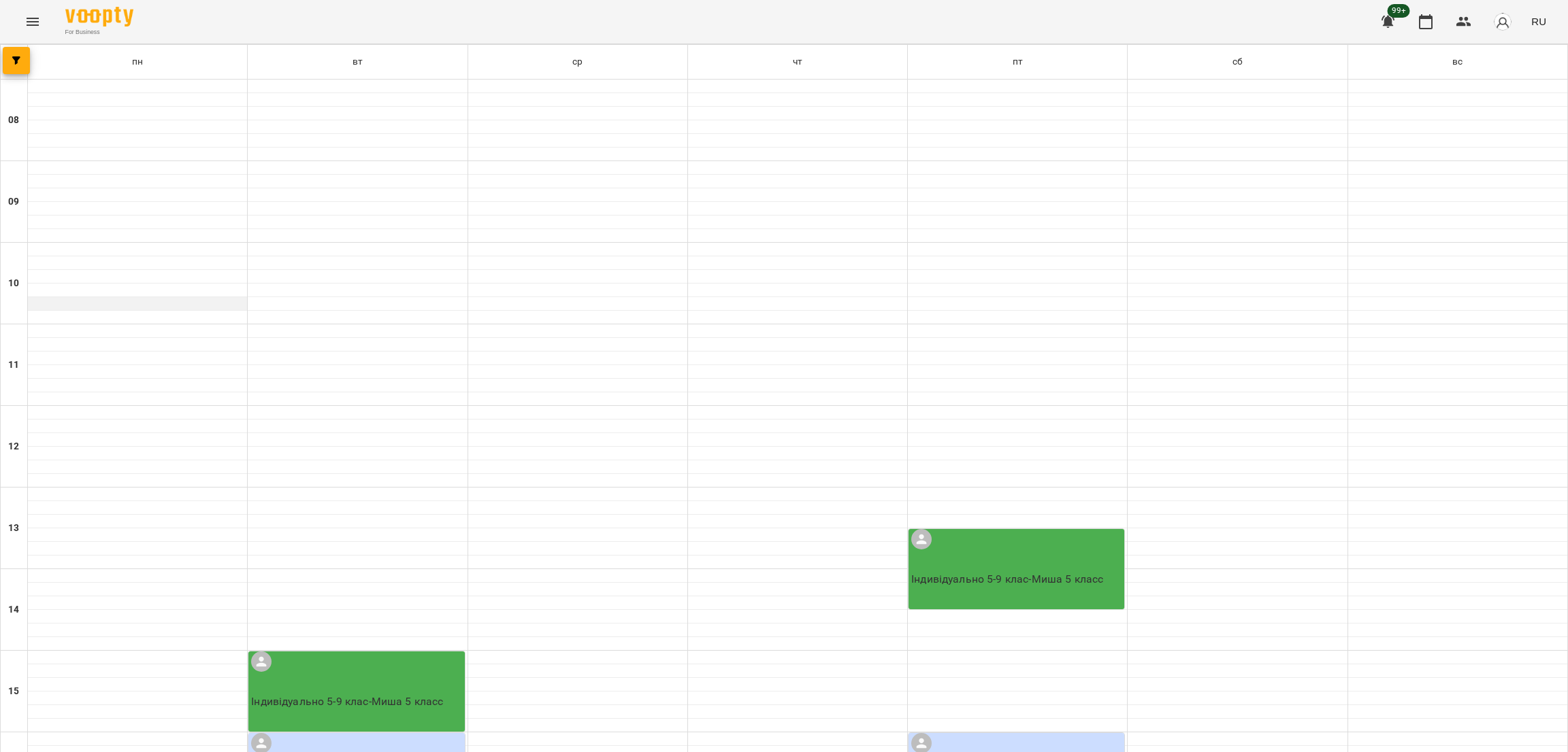
scroll to position [334, 0]
click at [36, 30] on button "Menu" at bounding box center [32, 21] width 32 height 32
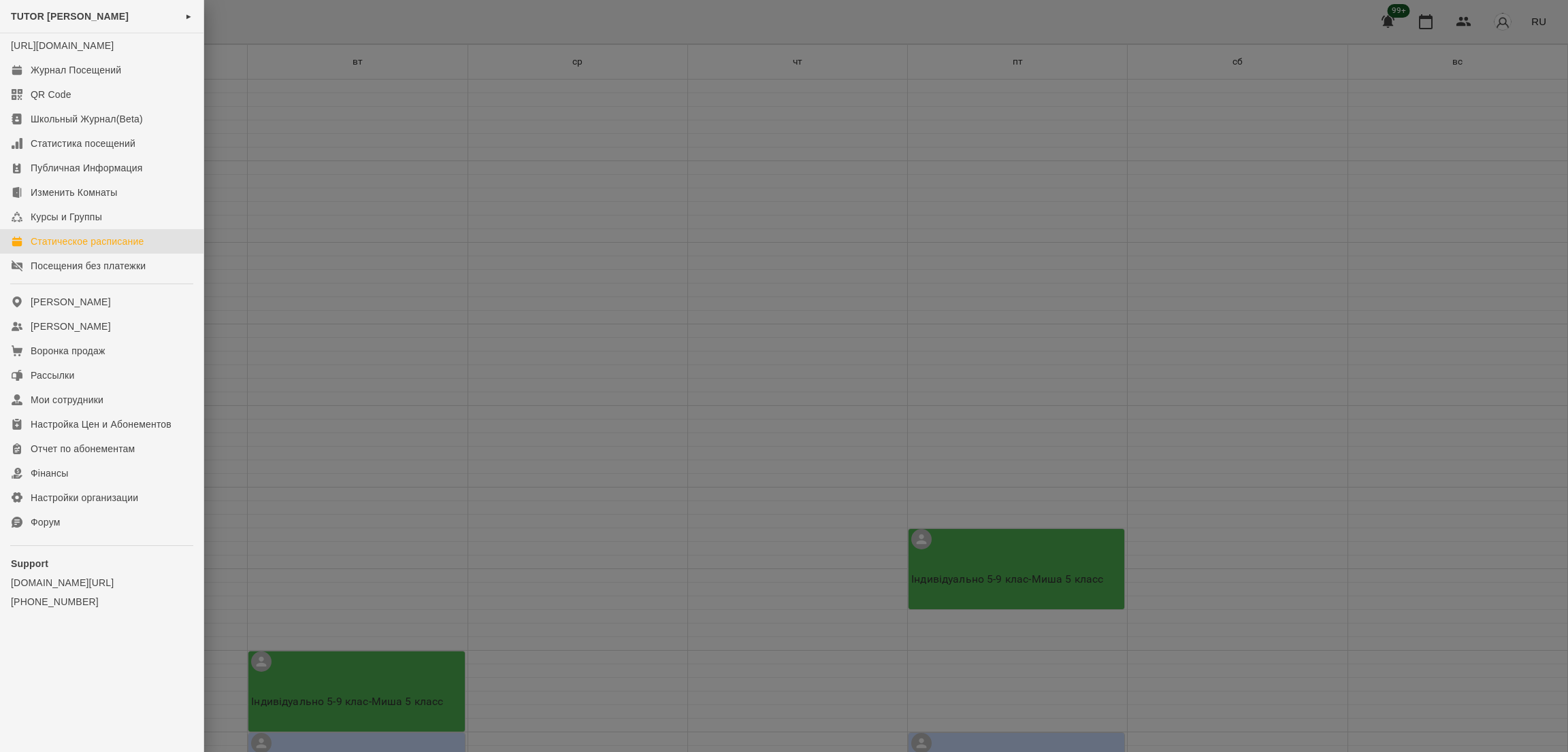
click at [503, 267] on div at bounding box center [784, 376] width 1568 height 752
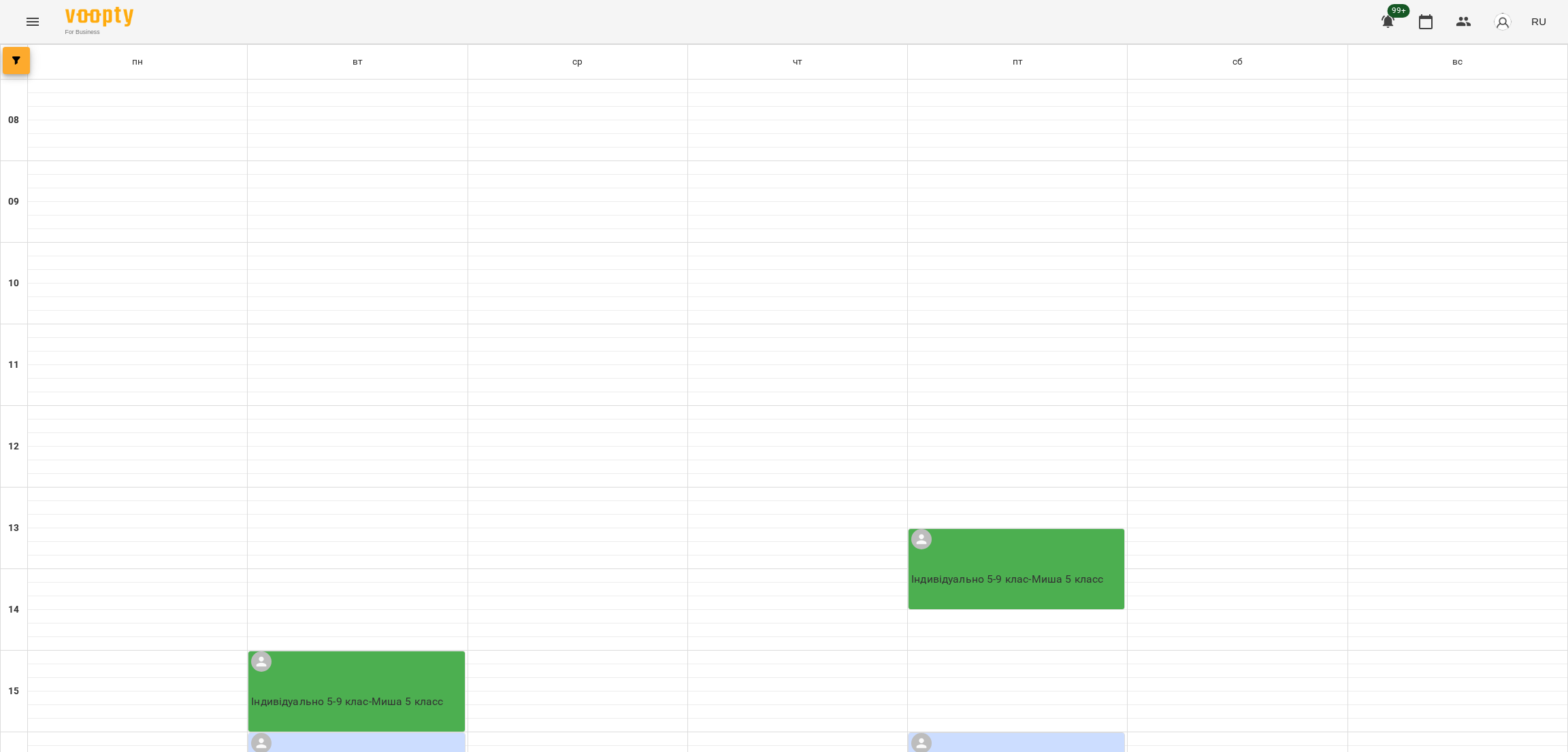
click at [9, 51] on button "button" at bounding box center [16, 61] width 27 height 27
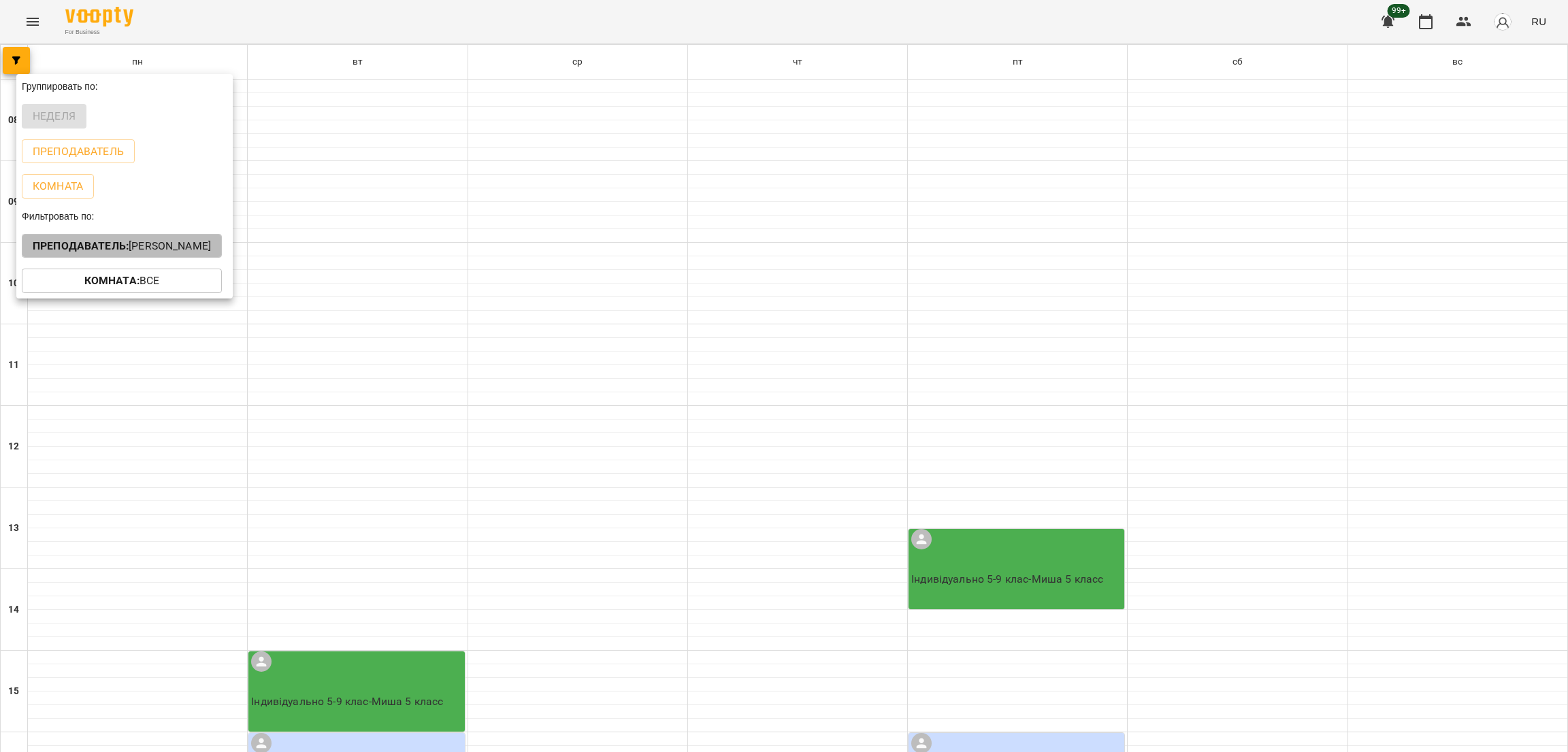
click at [76, 247] on b "Преподаватель :" at bounding box center [80, 246] width 96 height 13
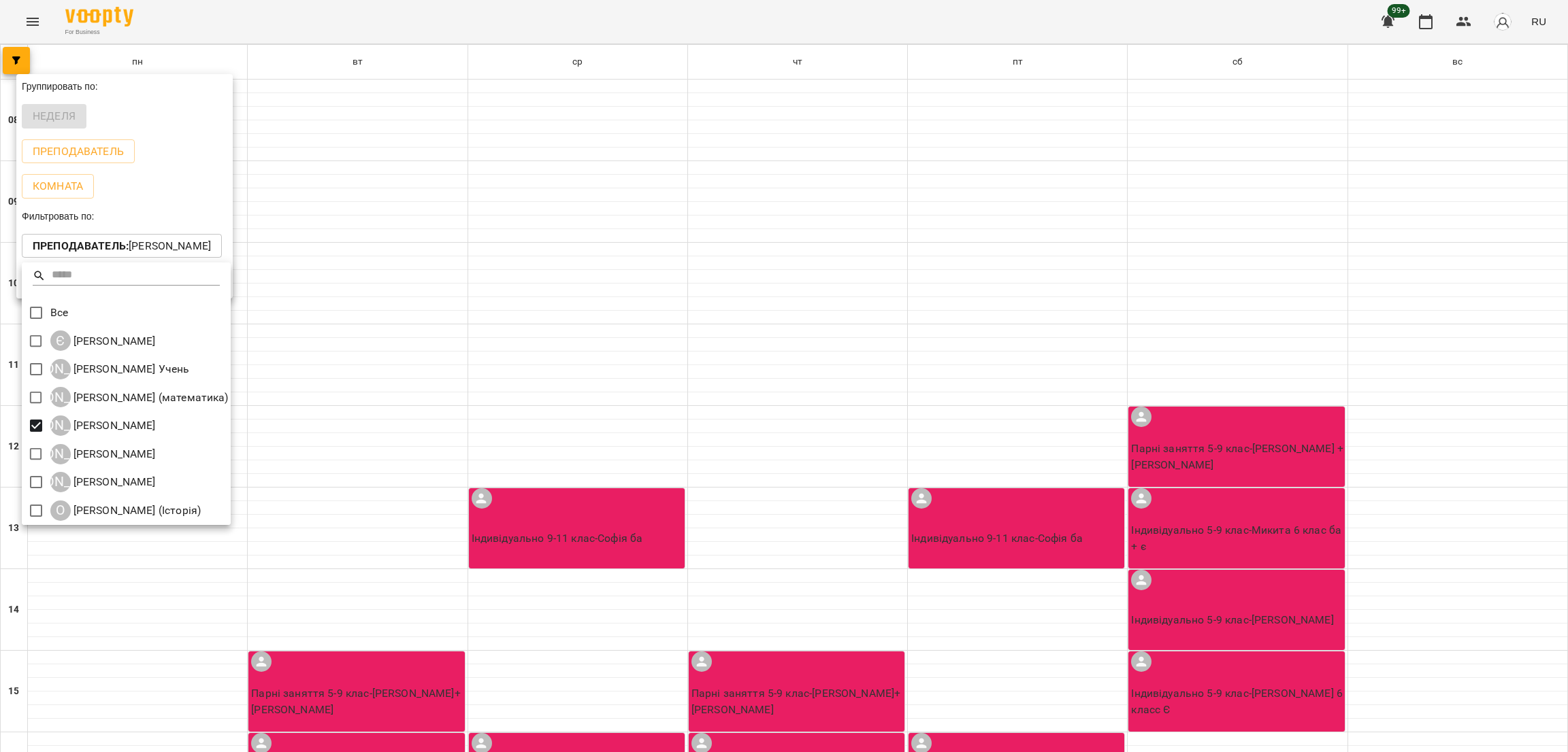
click at [606, 289] on div at bounding box center [784, 376] width 1568 height 752
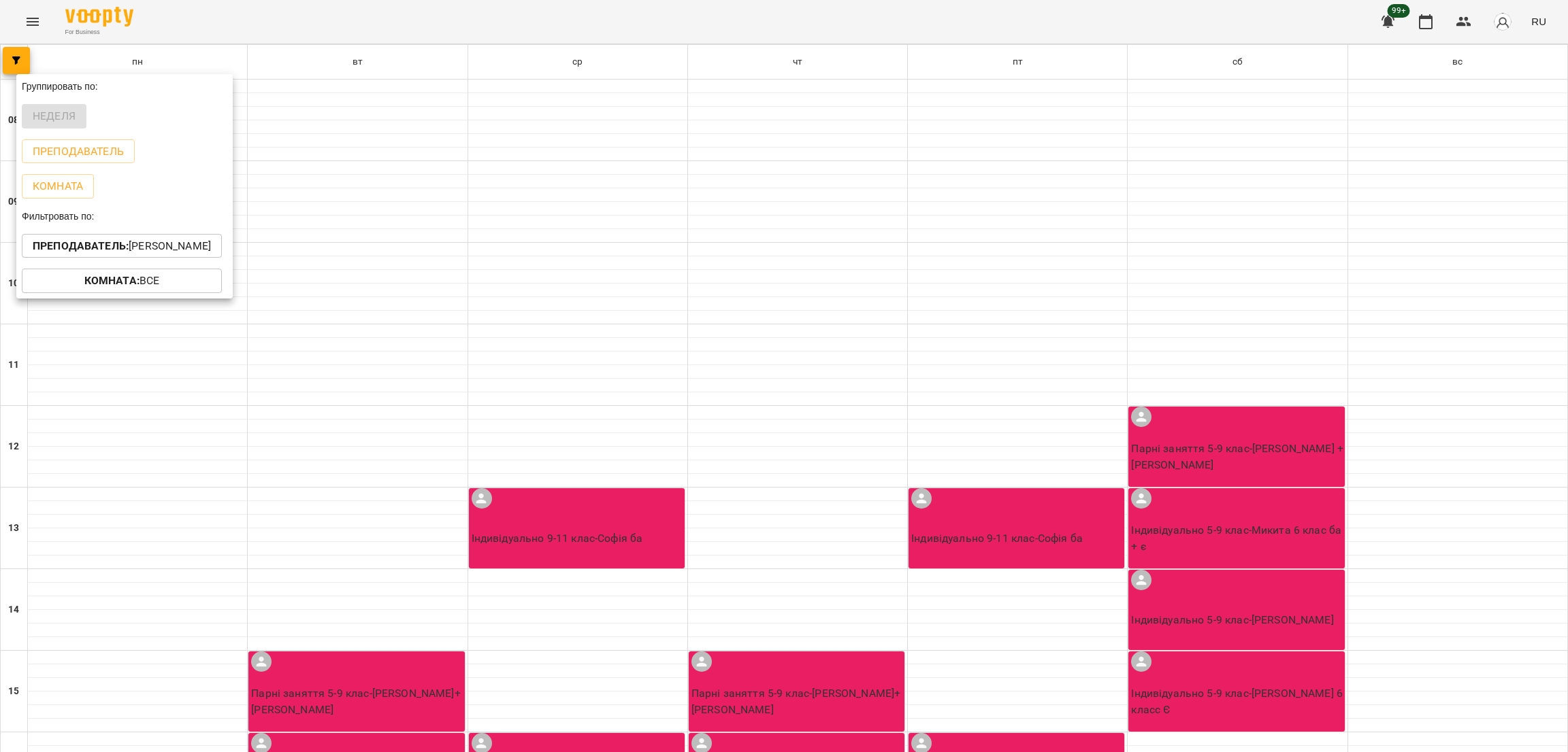
click at [606, 289] on div at bounding box center [784, 376] width 1568 height 752
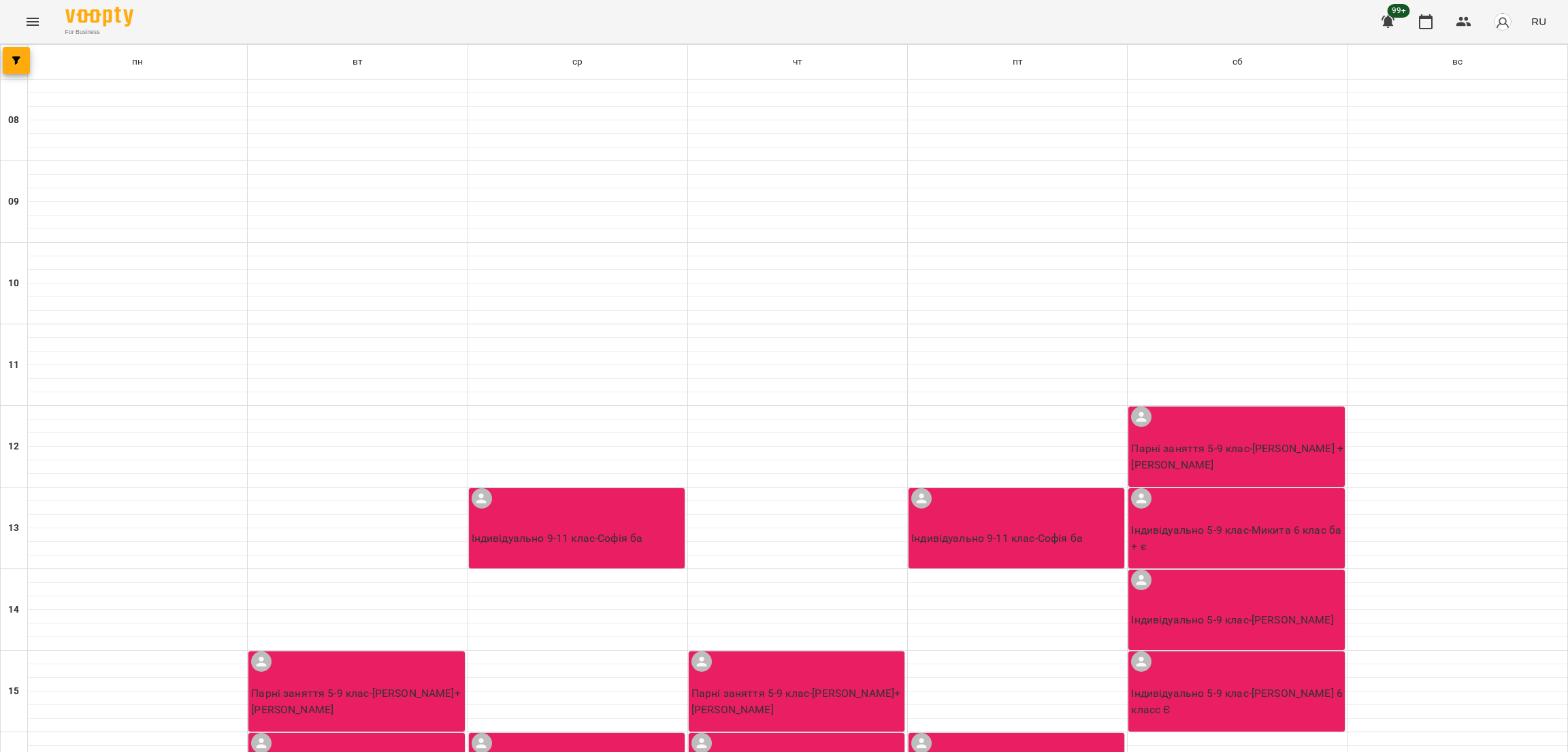
scroll to position [435, 0]
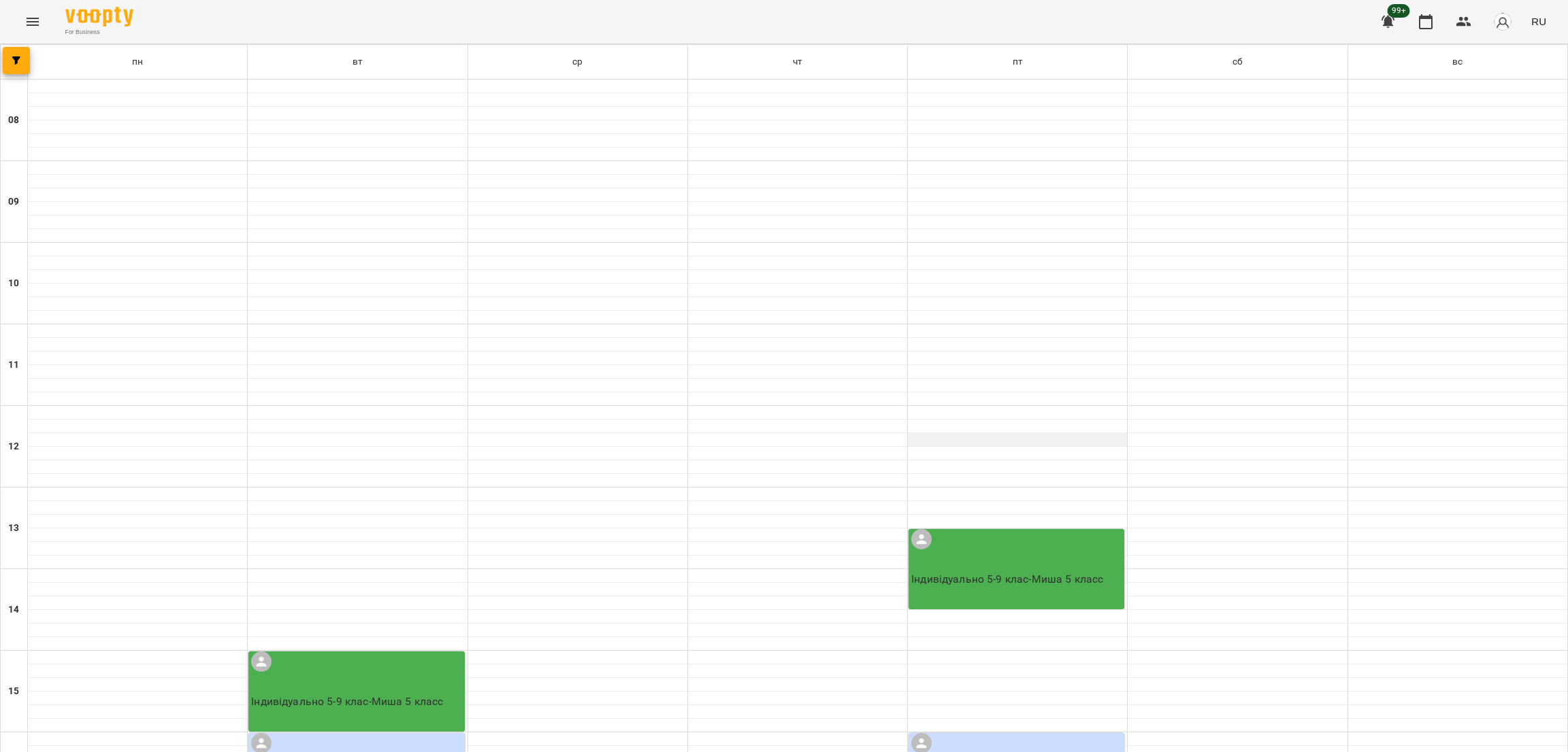
scroll to position [335, 0]
click at [1010, 571] on p "Індивідуально 5-9 клас - Миша 5 класс" at bounding box center [1018, 579] width 213 height 16
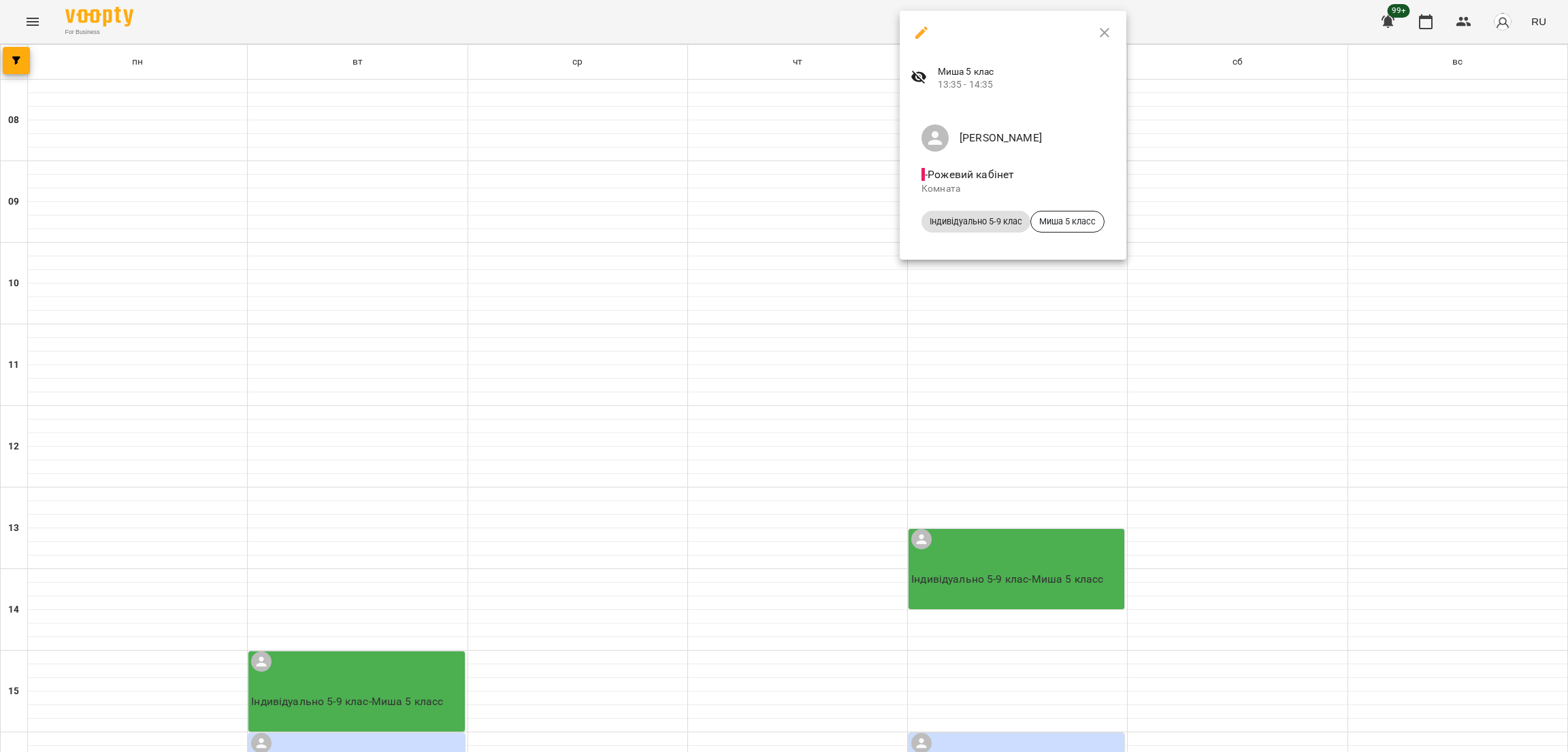
click at [983, 438] on div at bounding box center [784, 376] width 1568 height 752
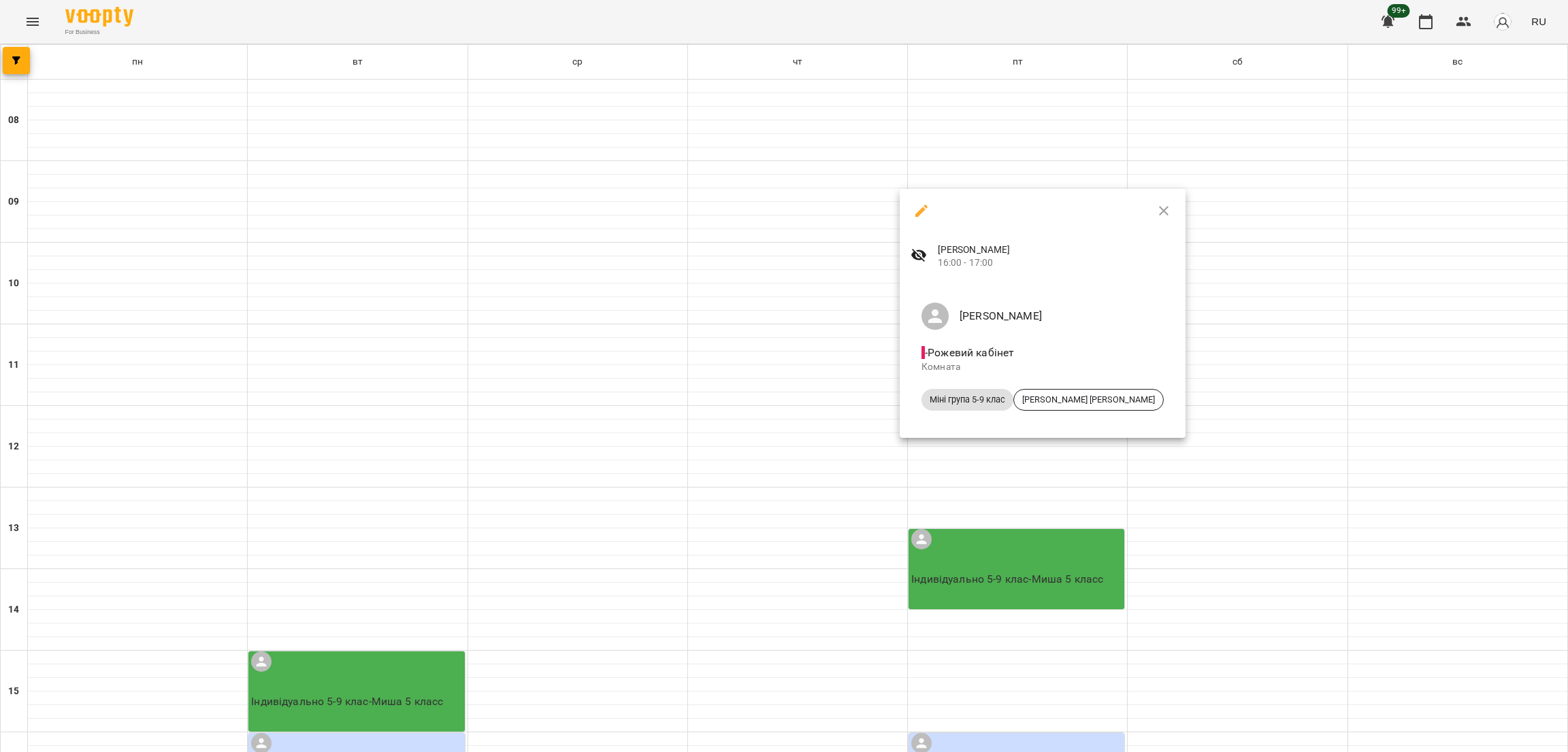
click at [983, 538] on div at bounding box center [784, 376] width 1568 height 752
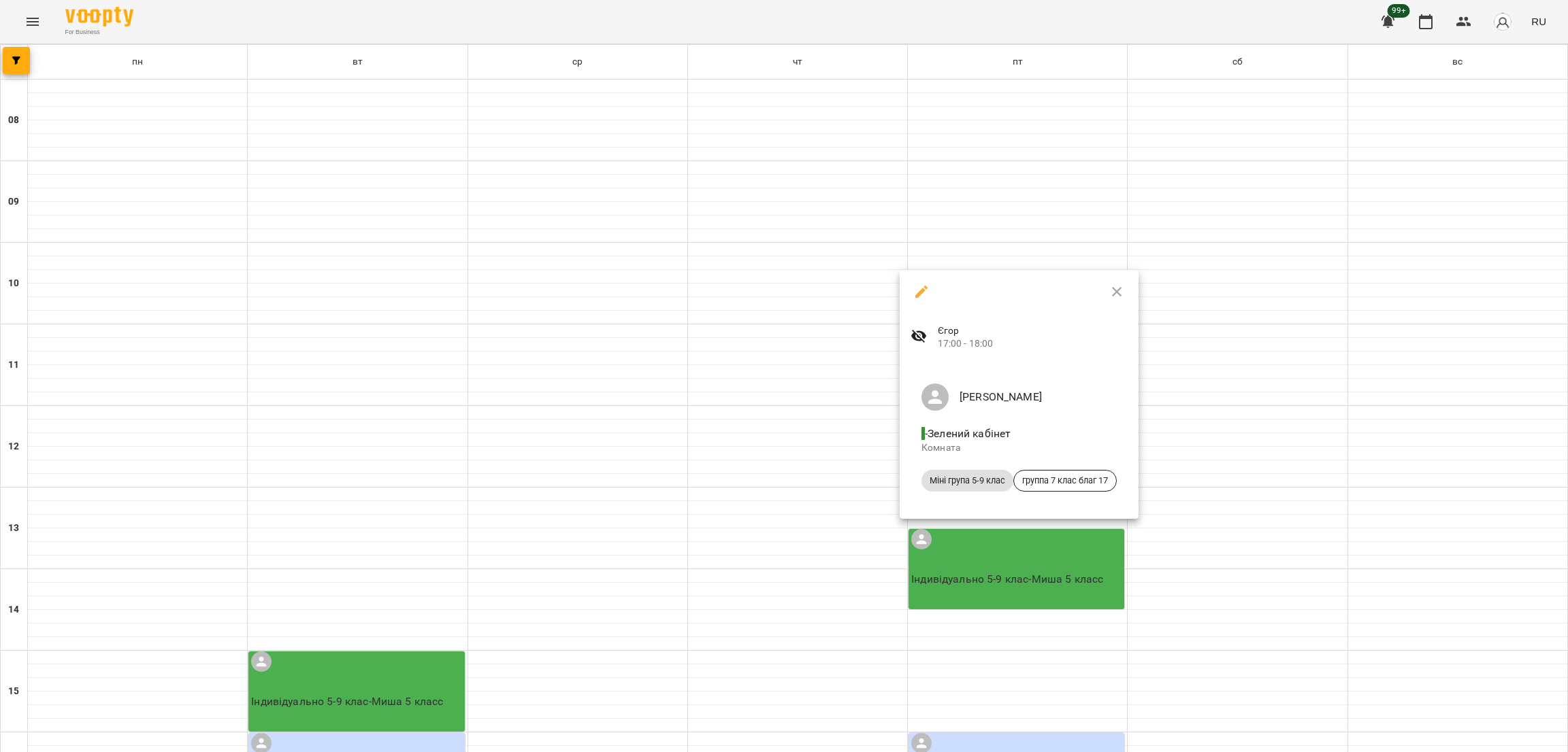
click at [970, 598] on div at bounding box center [784, 376] width 1568 height 752
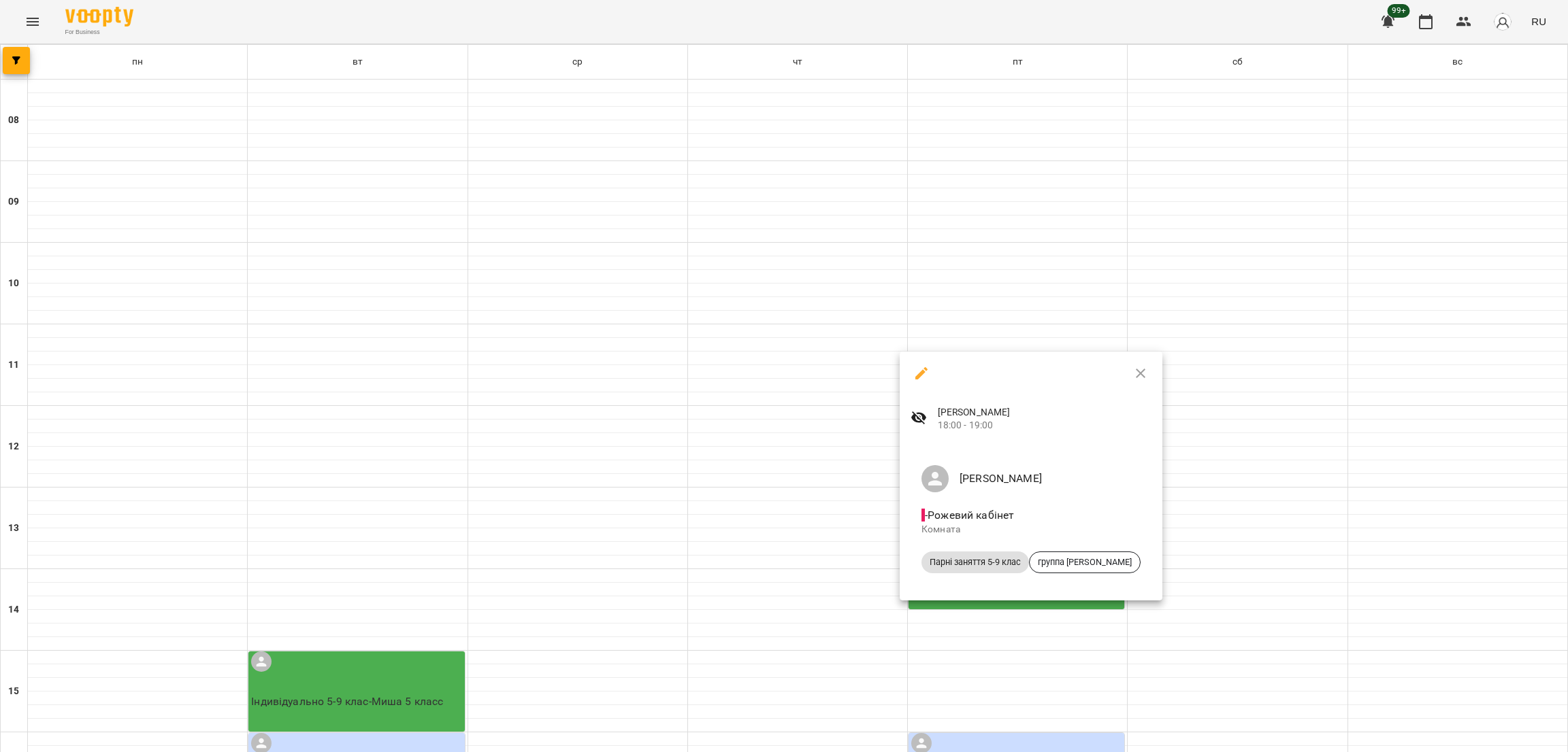
click at [970, 598] on div "[PERSON_NAME] - Рожевий кабінет Комната Парні заняття 5-9 клас группа [PERSON_N…" at bounding box center [1031, 522] width 263 height 157
click at [299, 593] on div at bounding box center [784, 376] width 1568 height 752
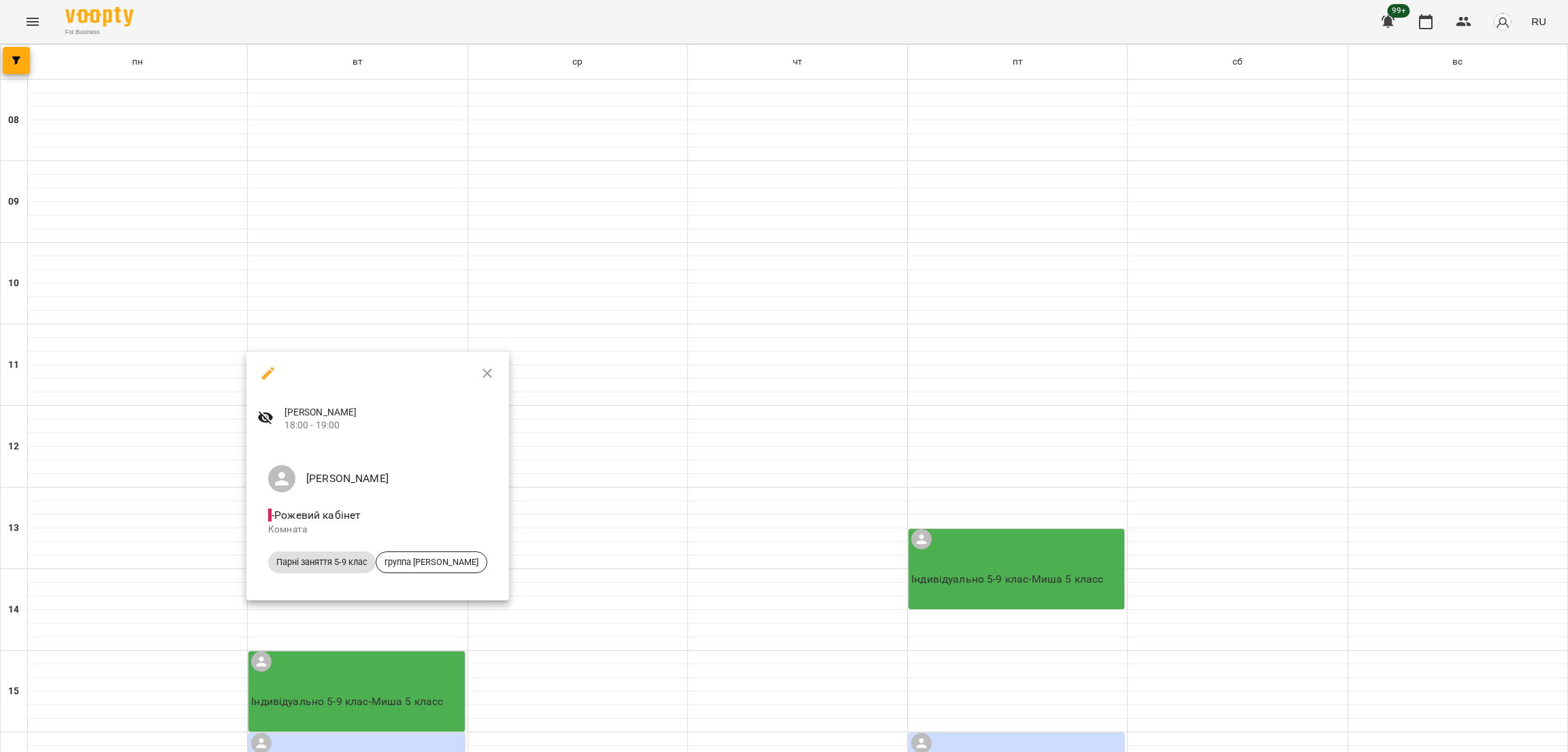
click at [962, 605] on div at bounding box center [784, 376] width 1568 height 752
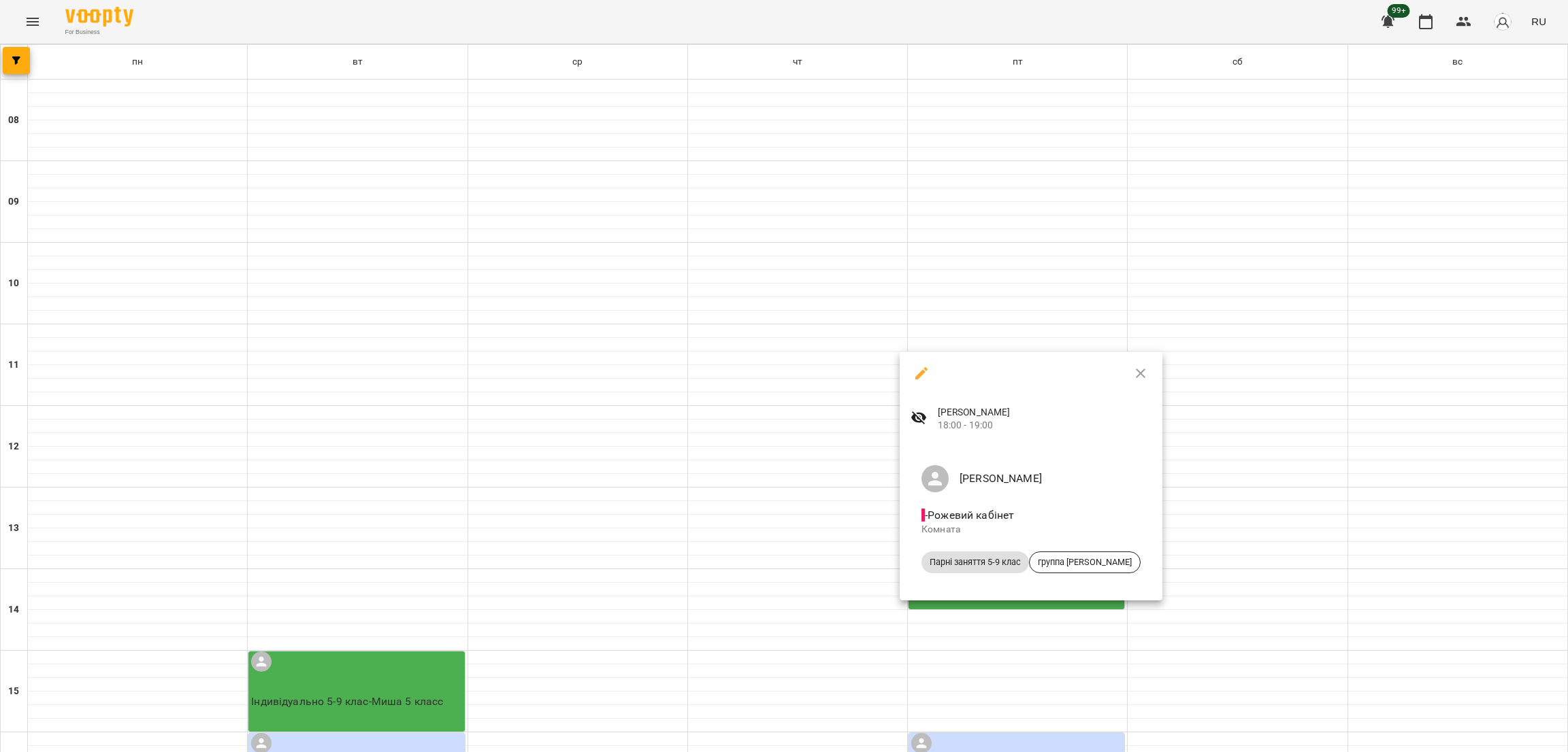
click at [990, 608] on div at bounding box center [784, 376] width 1568 height 752
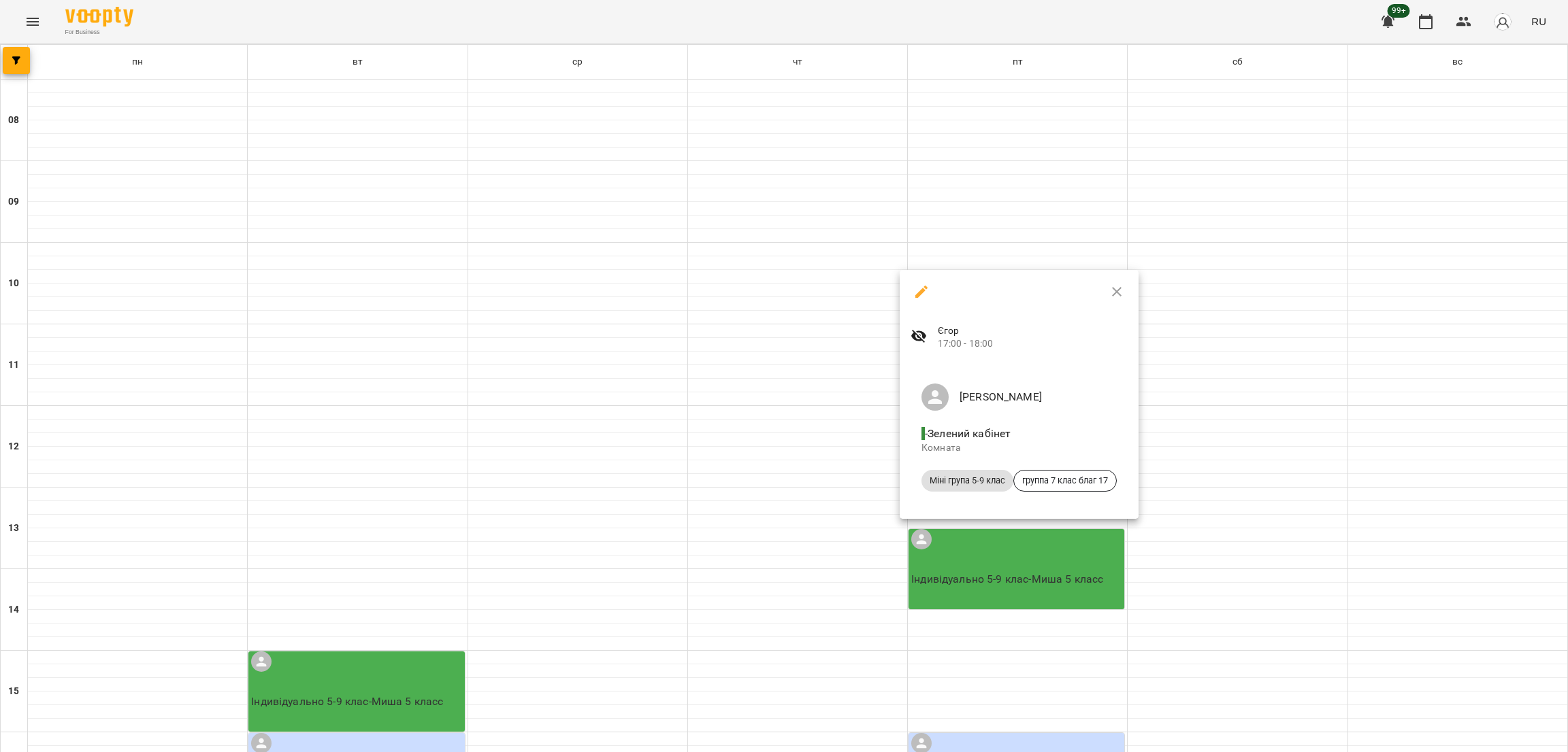
click at [392, 454] on div at bounding box center [784, 376] width 1568 height 752
